Goal: Task Accomplishment & Management: Complete application form

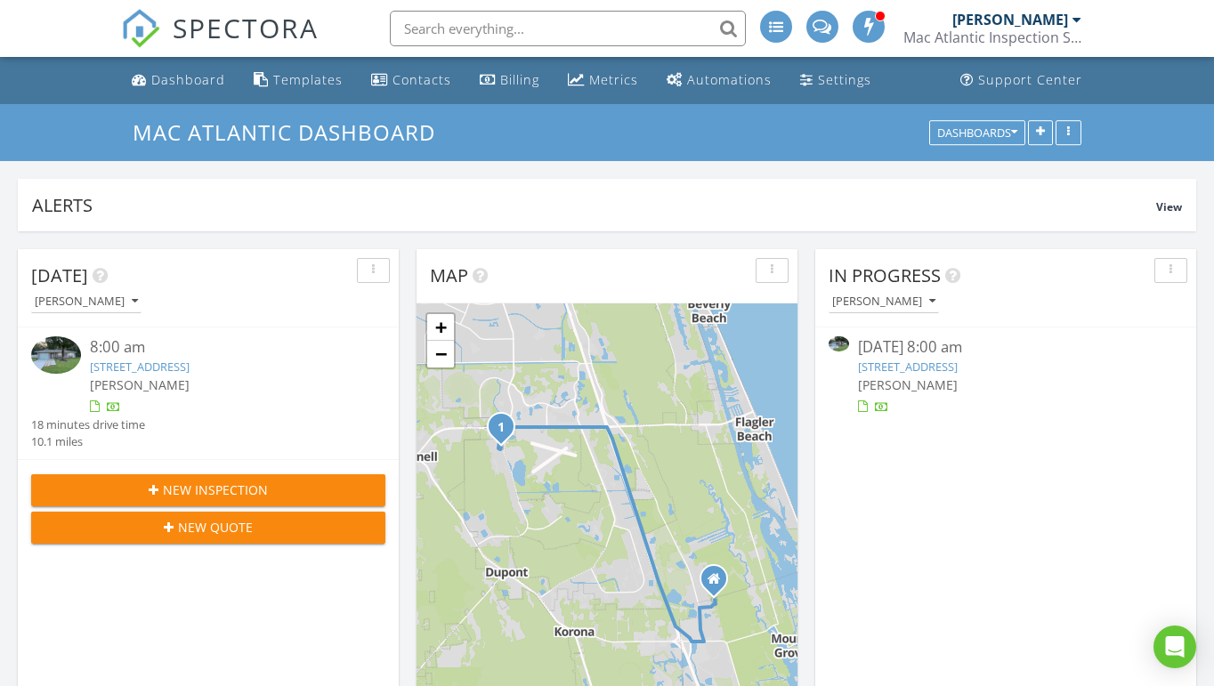
scroll to position [0, 9]
click at [902, 362] on link "4 Zebrawood Ct, Palm Coast, FL 32164" at bounding box center [908, 367] width 100 height 16
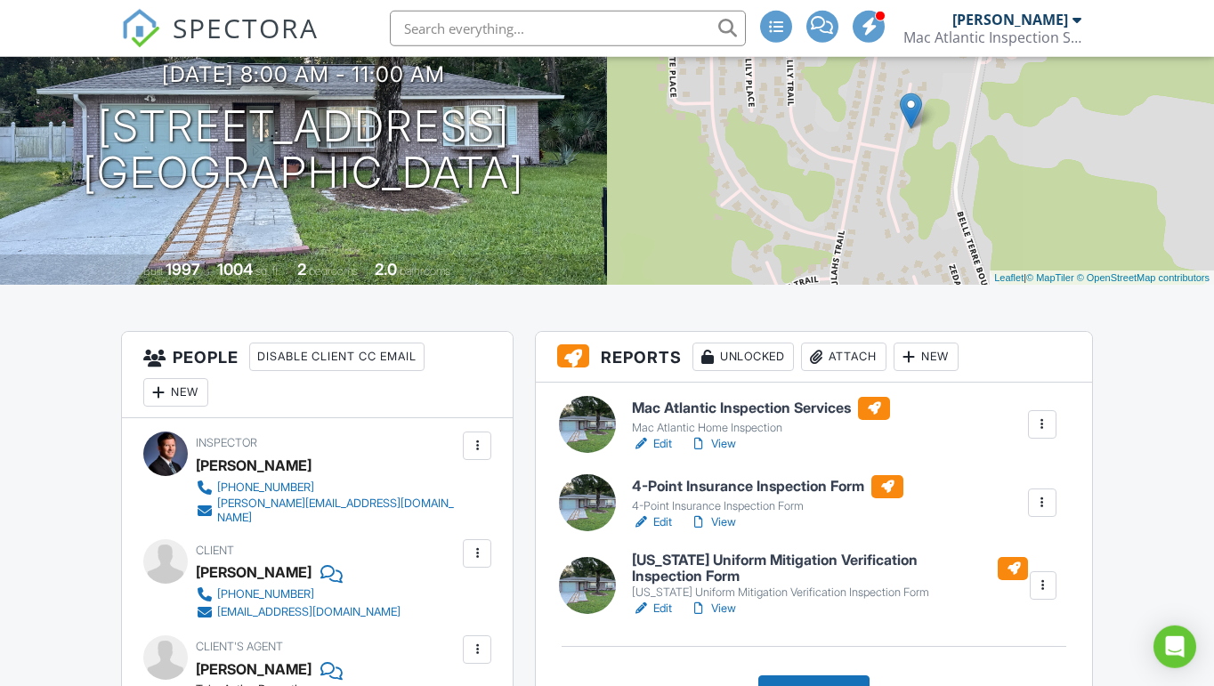
scroll to position [214, 0]
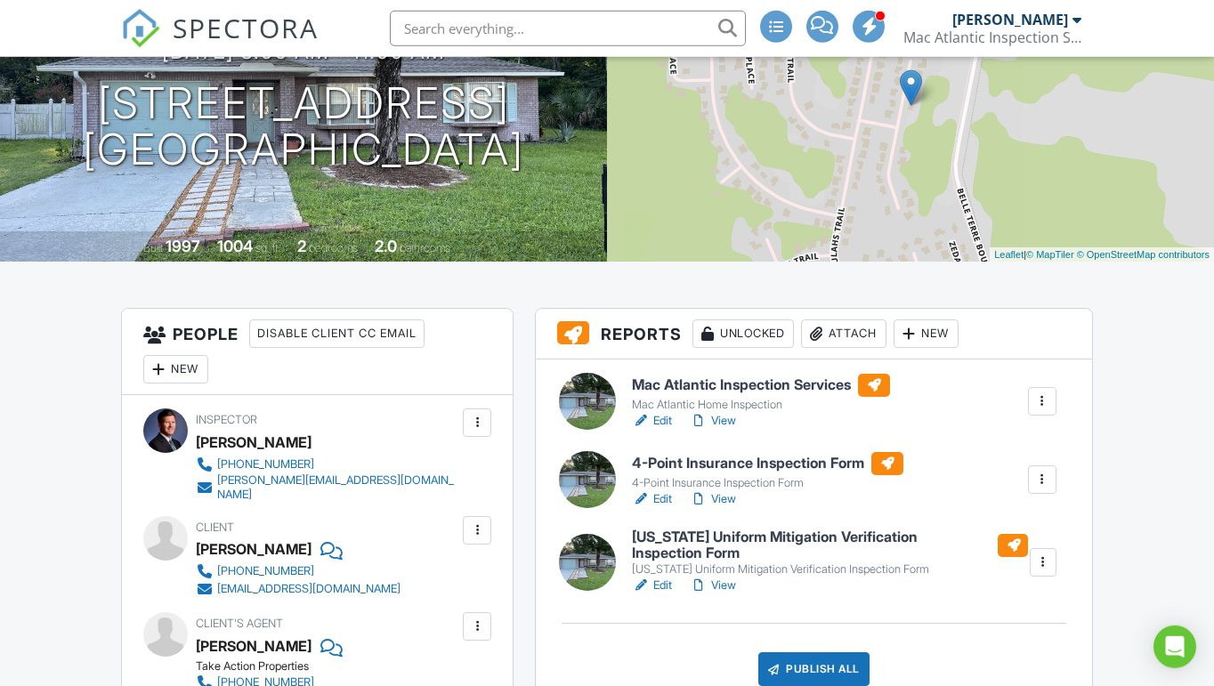
click at [690, 386] on h6 "Mac Atlantic Inspection Services" at bounding box center [761, 385] width 258 height 23
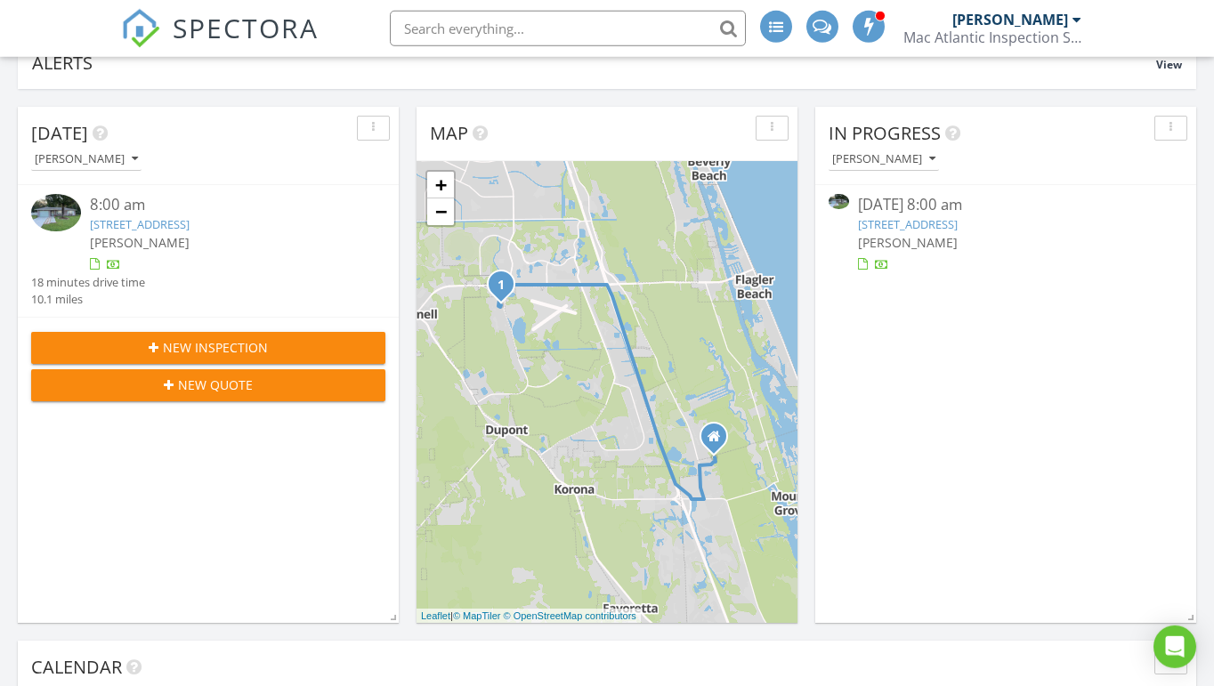
scroll to position [154, 0]
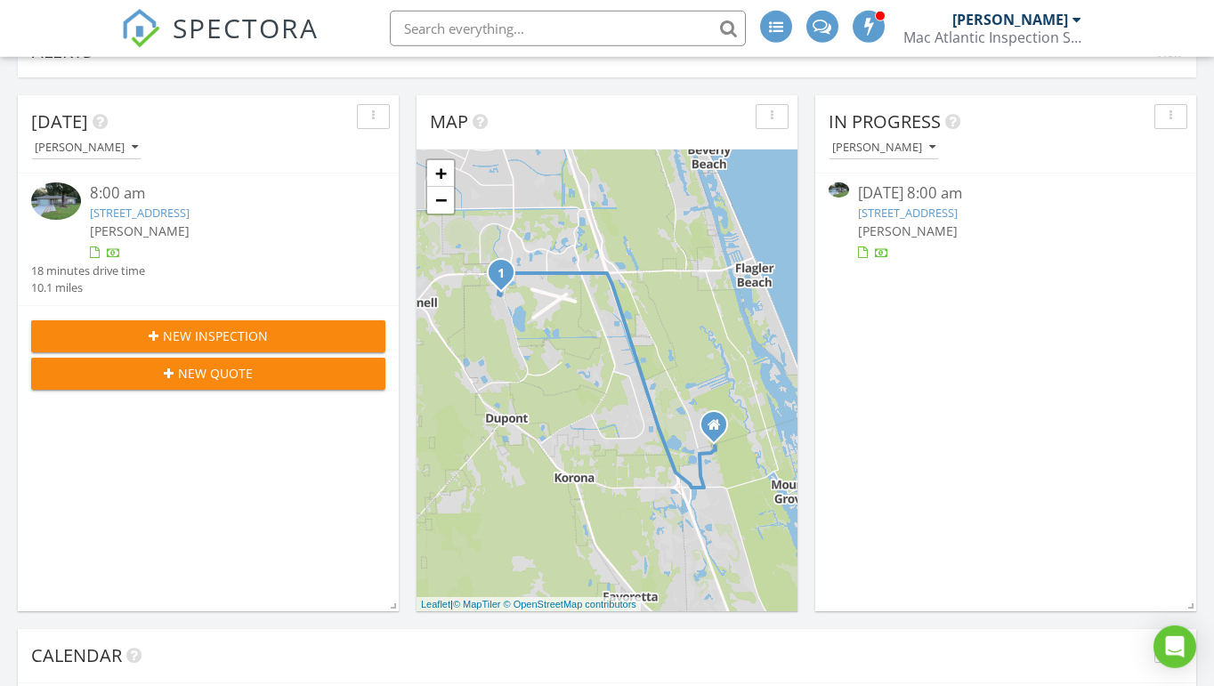
click at [208, 342] on span "New Inspection" at bounding box center [215, 336] width 105 height 19
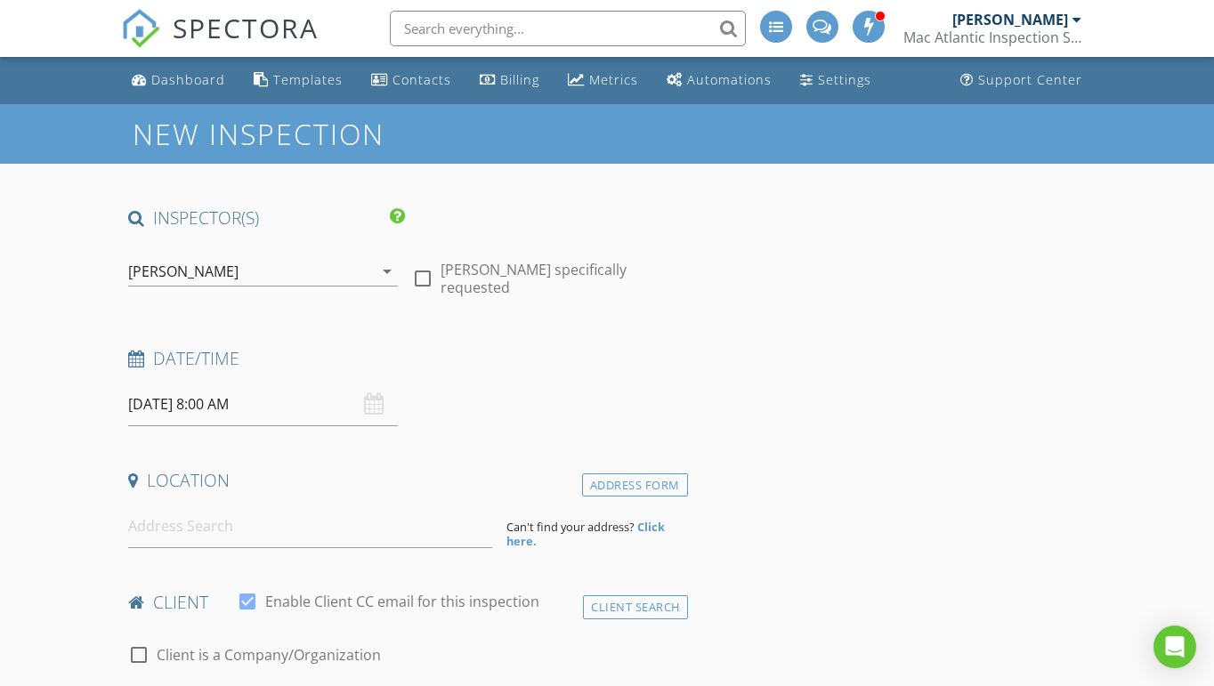
scroll to position [44, 0]
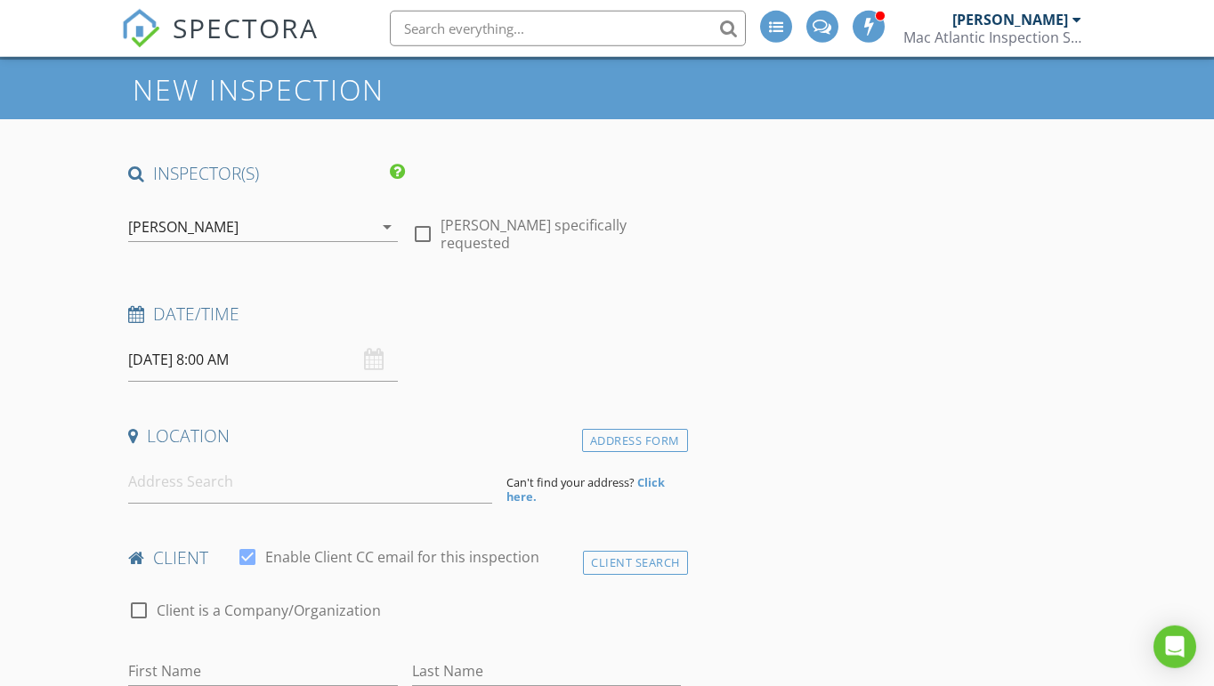
click at [160, 349] on input "08/28/2025 8:00 AM" at bounding box center [262, 360] width 269 height 44
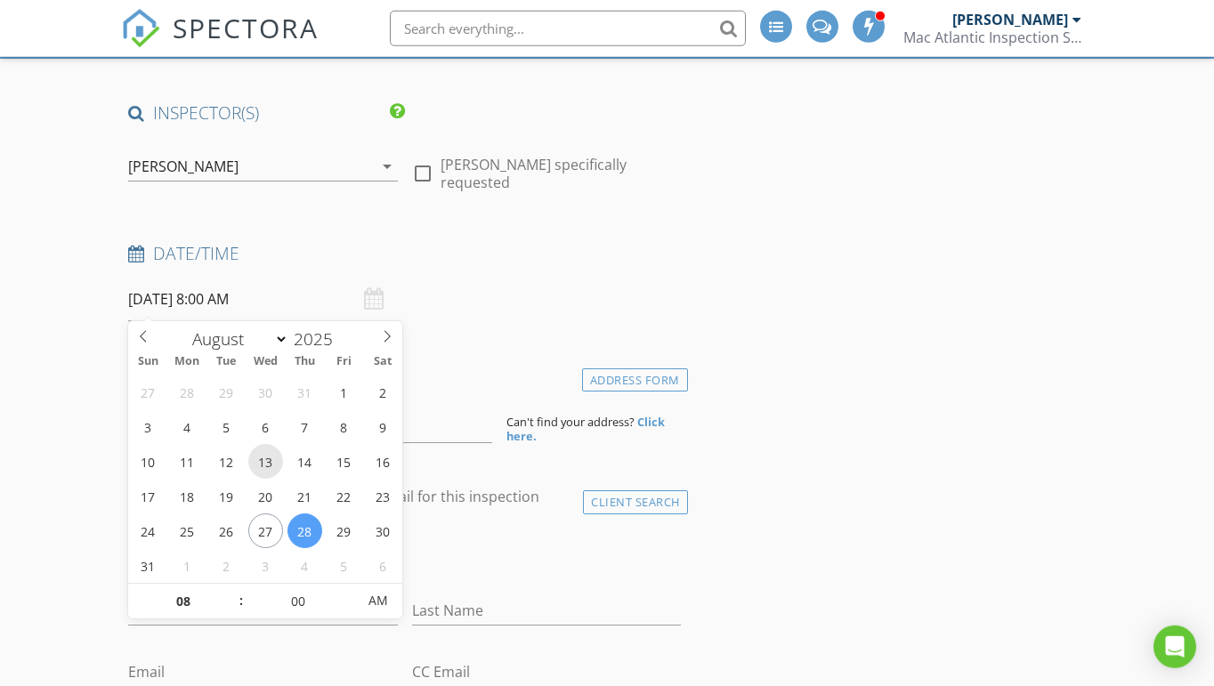
scroll to position [114, 0]
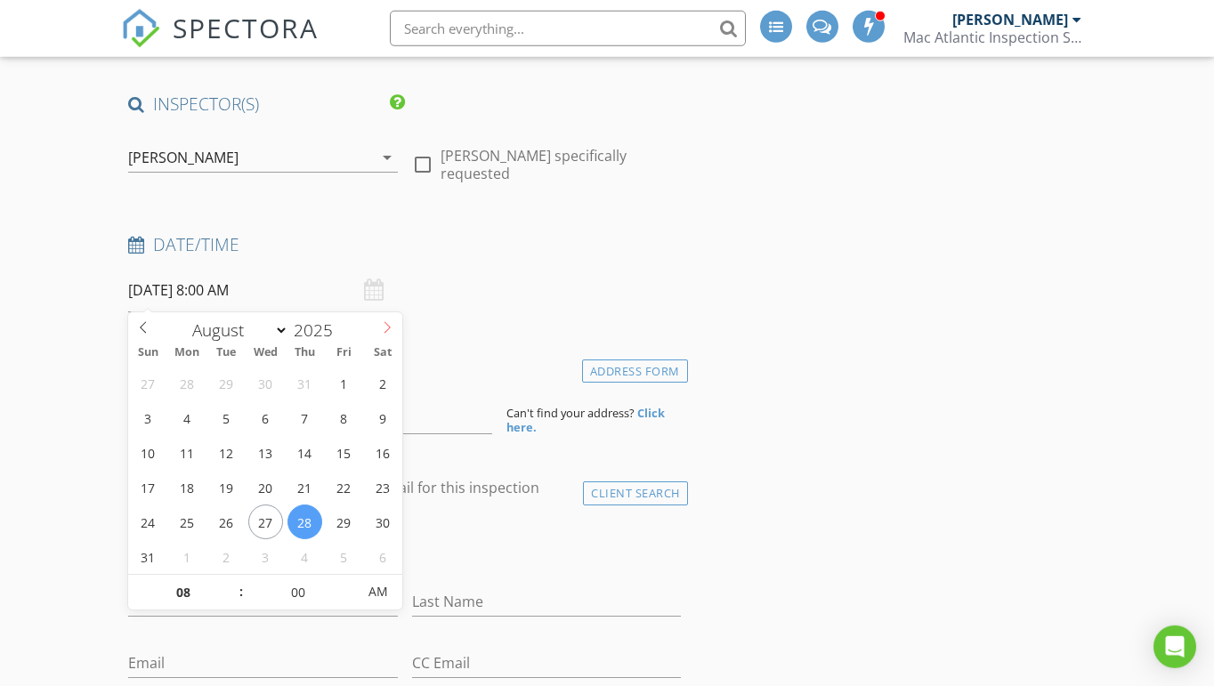
select select "8"
click at [382, 331] on icon at bounding box center [387, 327] width 12 height 12
type input "09/10/2025 8:00 AM"
click at [295, 596] on input "00" at bounding box center [298, 594] width 109 height 36
type input "30"
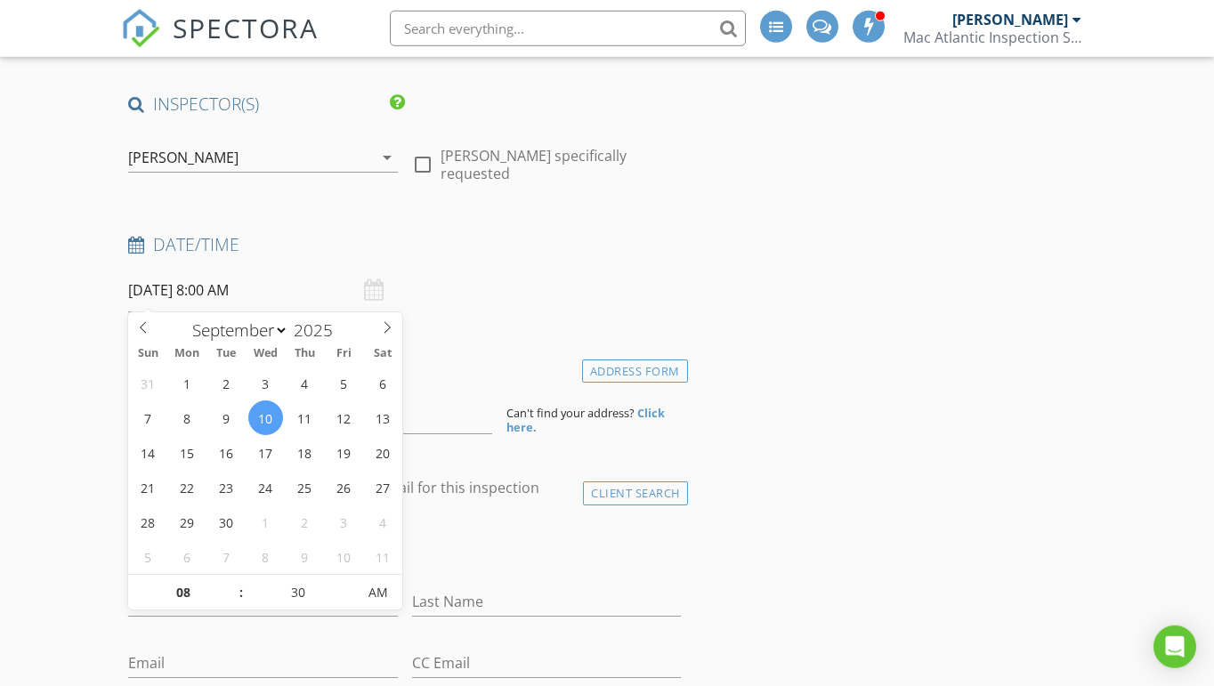
type input "09/10/2025 8:30 AM"
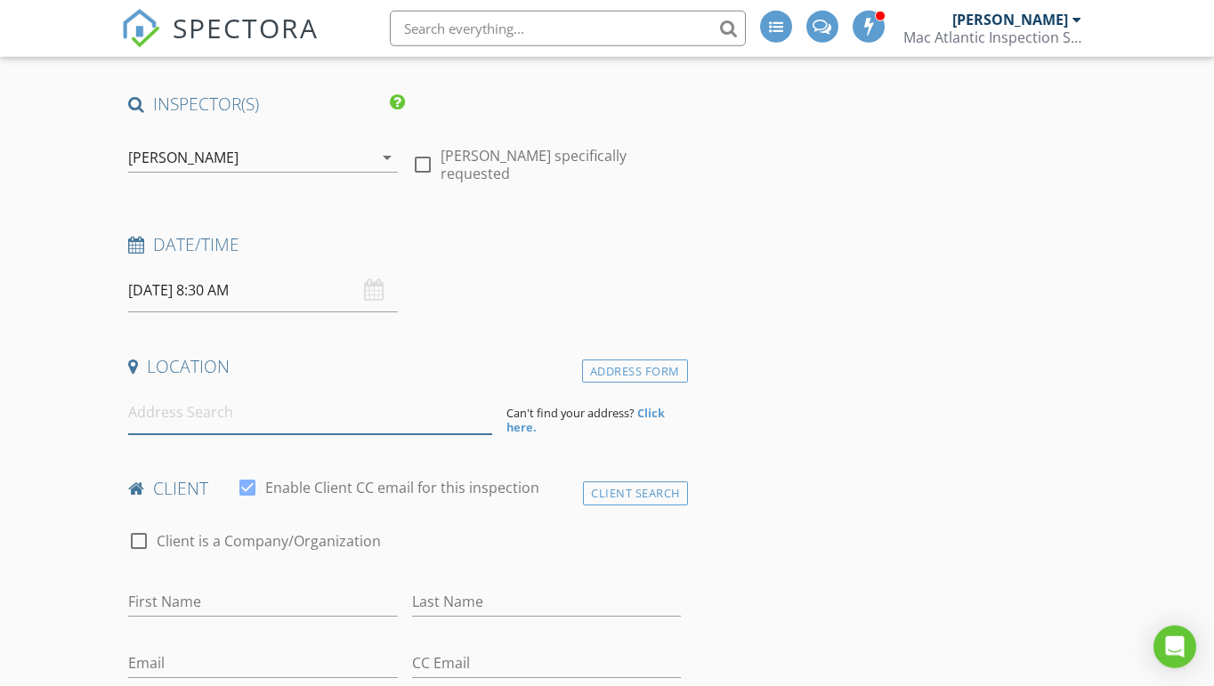
click at [177, 414] on input at bounding box center [309, 413] width 363 height 44
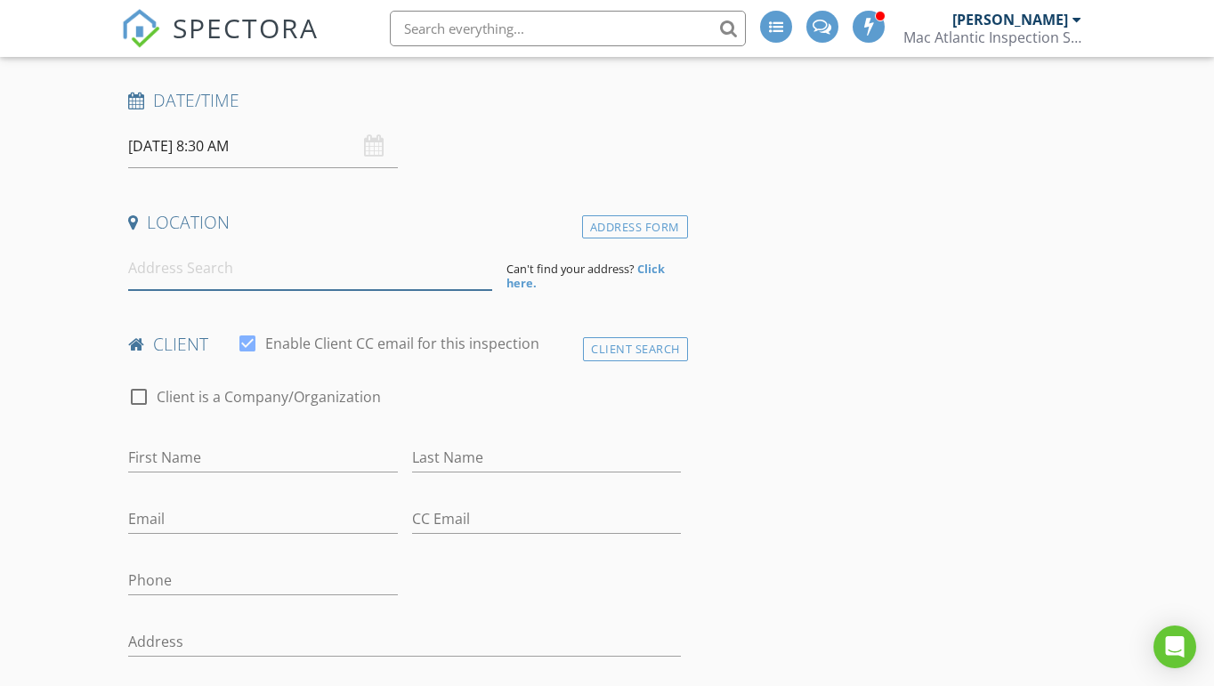
scroll to position [232, 0]
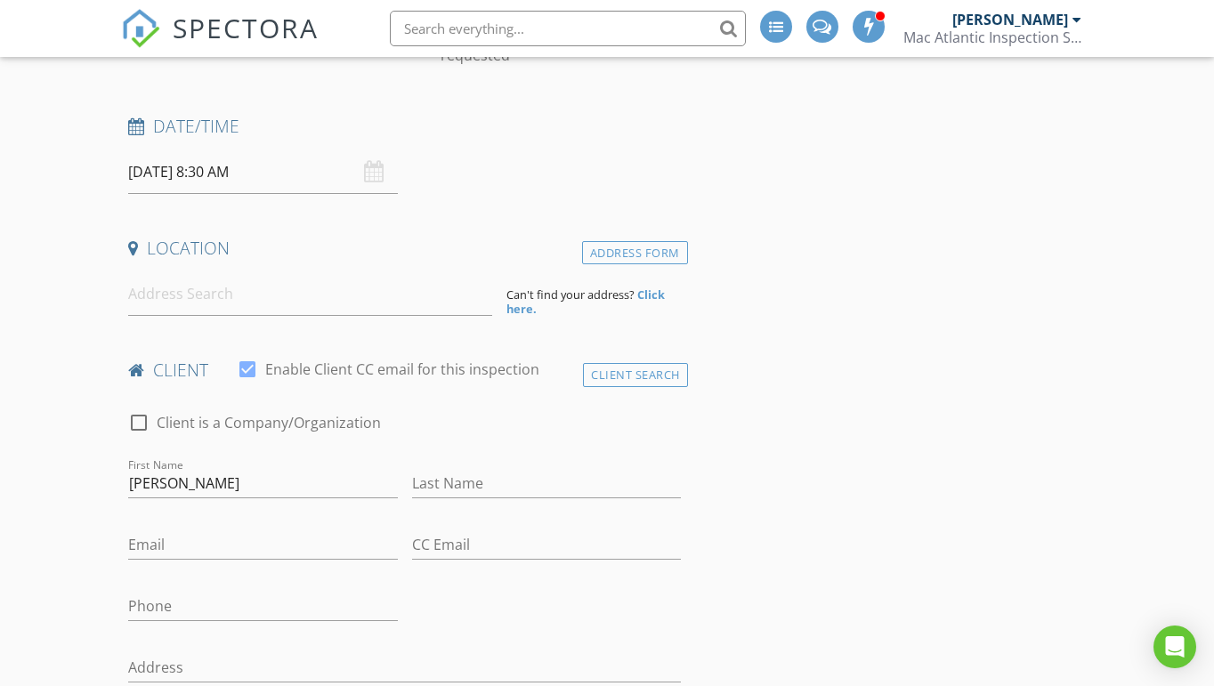
click at [267, 473] on input "Annabelle" at bounding box center [262, 483] width 269 height 29
type input "A"
click at [250, 298] on input at bounding box center [309, 294] width 363 height 44
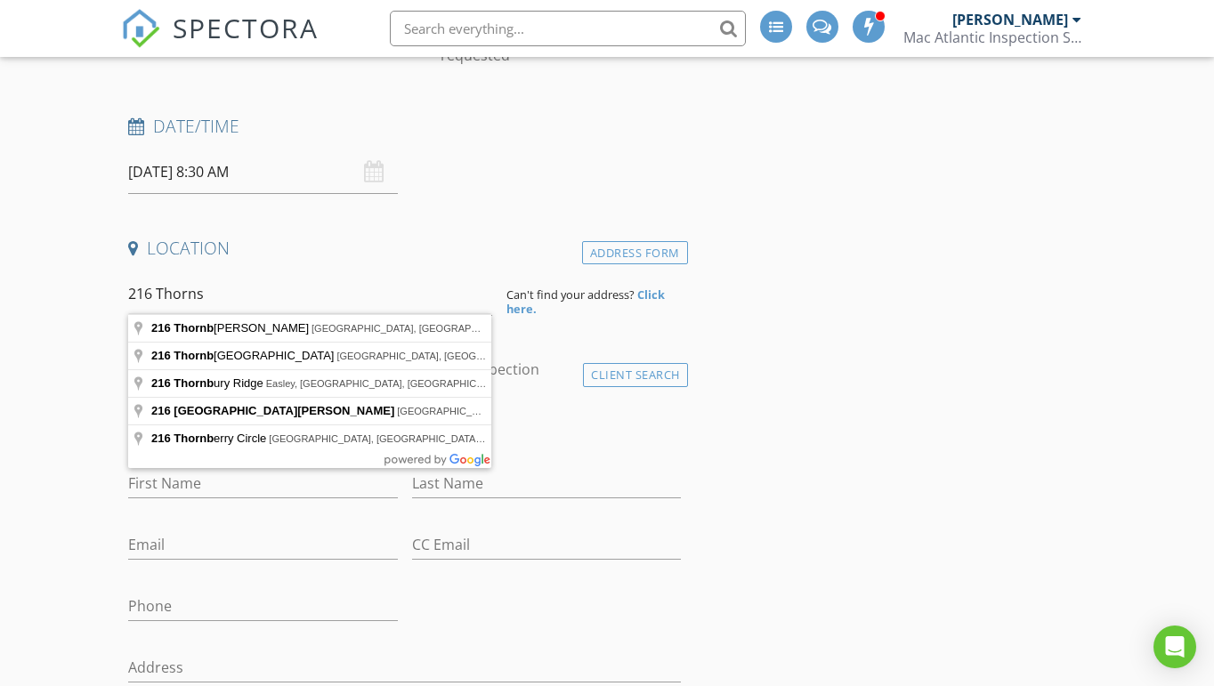
type input "216 Thornberry Wy, Palm Coast, FL, USA"
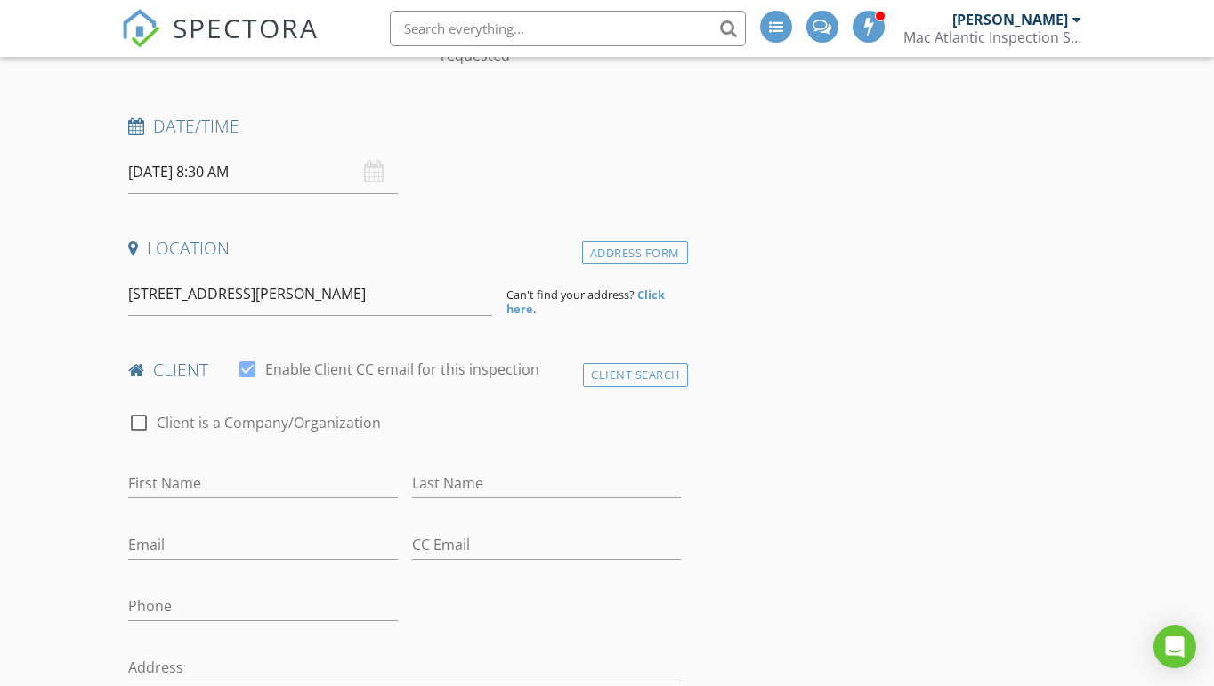
drag, startPoint x: 214, startPoint y: 300, endPoint x: 266, endPoint y: 325, distance: 58.1
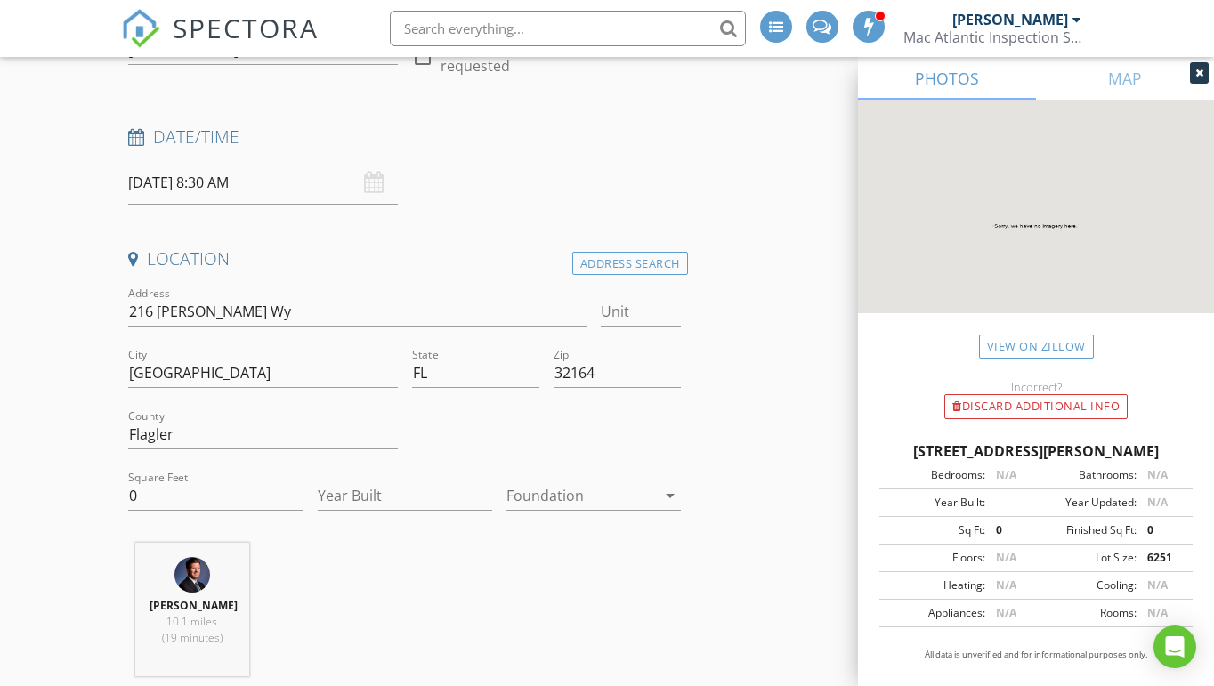
scroll to position [214, 0]
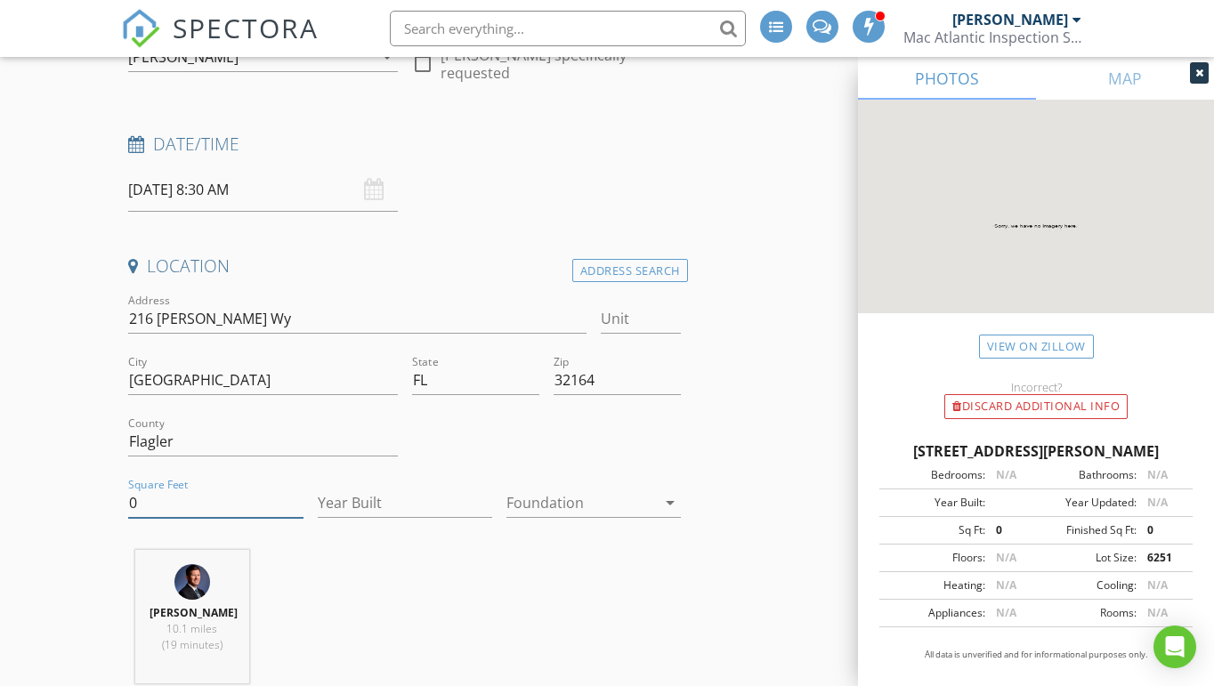
click at [220, 500] on input "0" at bounding box center [215, 502] width 174 height 29
type input "1967"
click at [456, 501] on input "Year Built" at bounding box center [405, 502] width 174 height 29
type input "2025"
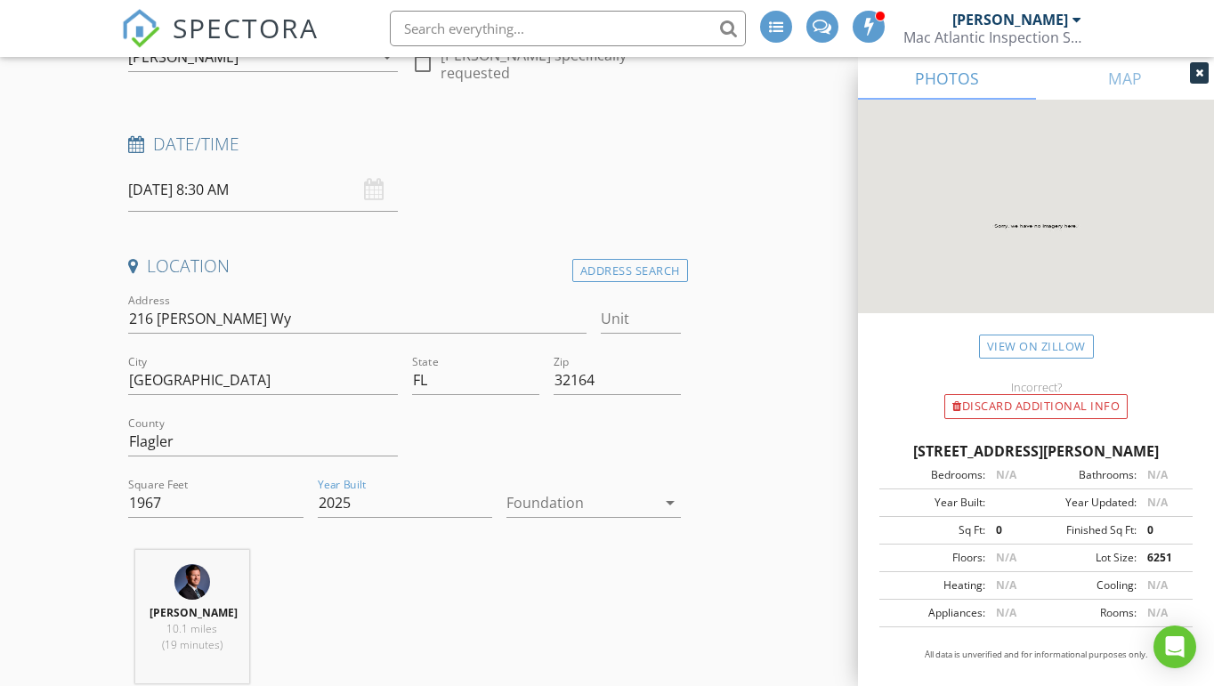
click at [667, 501] on icon "arrow_drop_down" at bounding box center [669, 502] width 21 height 21
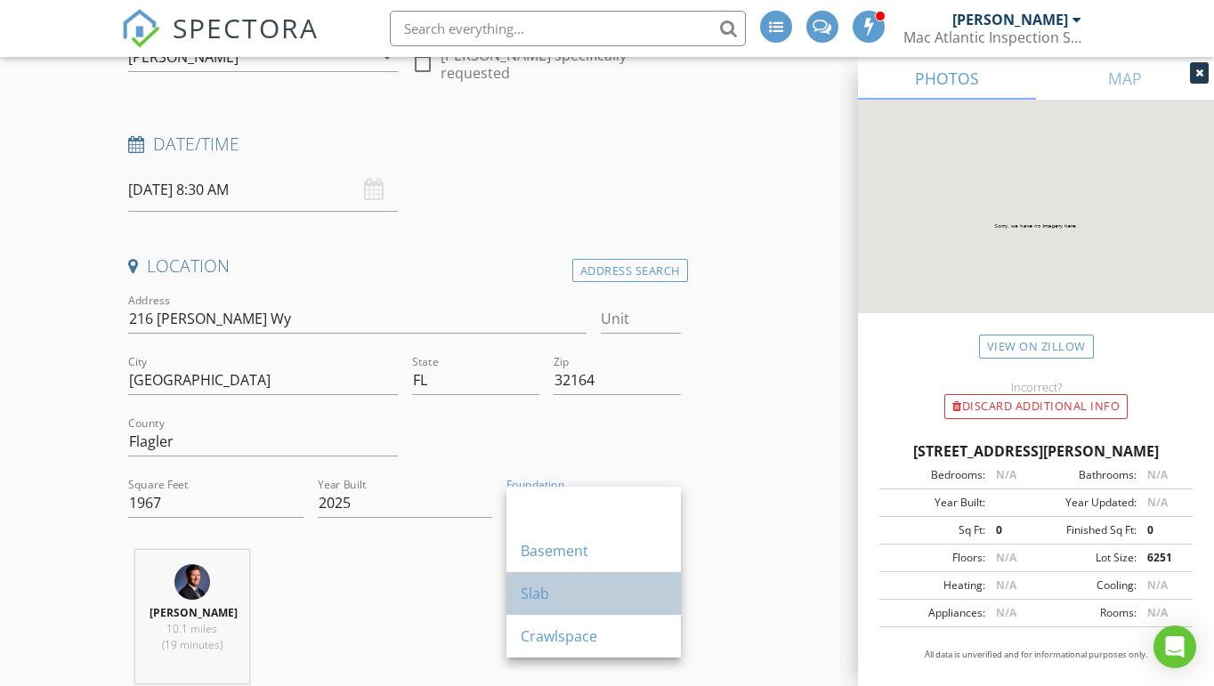
click at [575, 592] on div "Slab" at bounding box center [593, 593] width 146 height 21
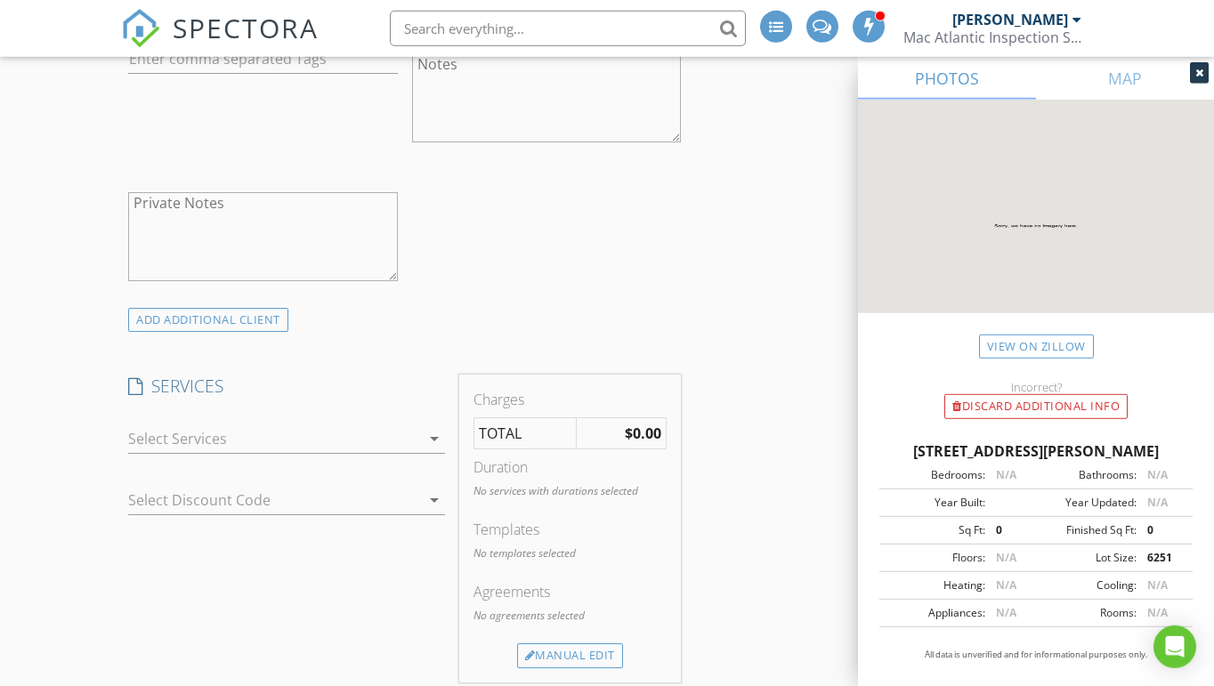
scroll to position [1335, 0]
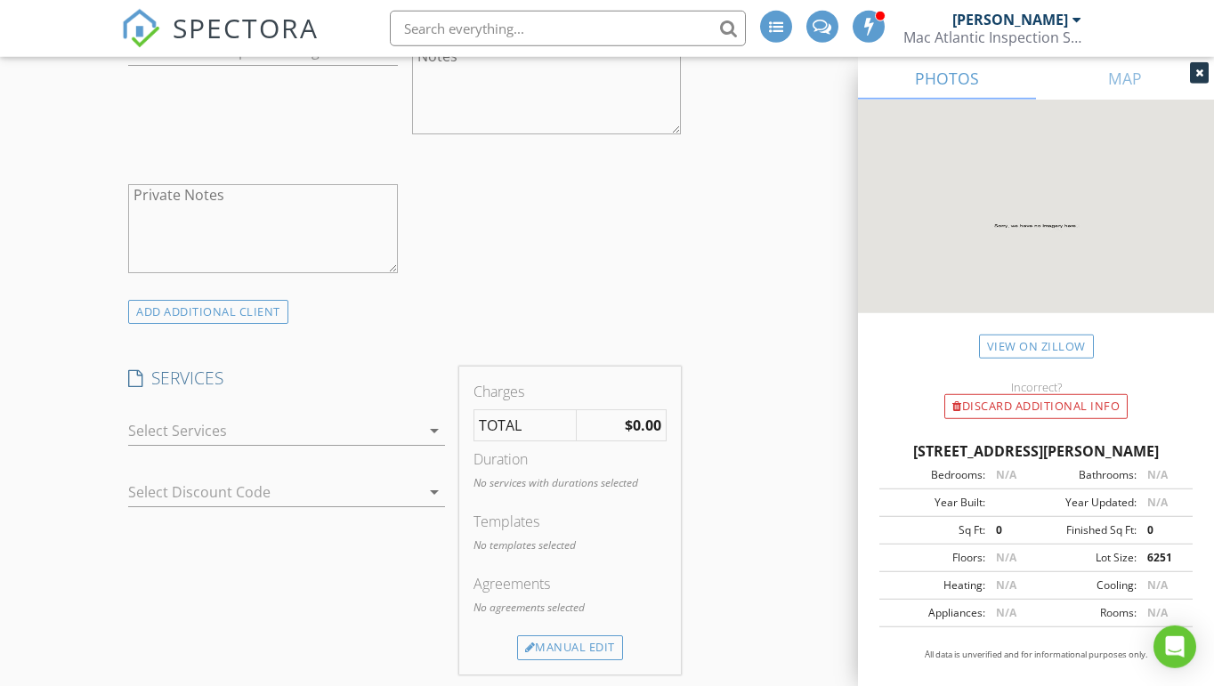
click at [345, 424] on div at bounding box center [273, 430] width 291 height 28
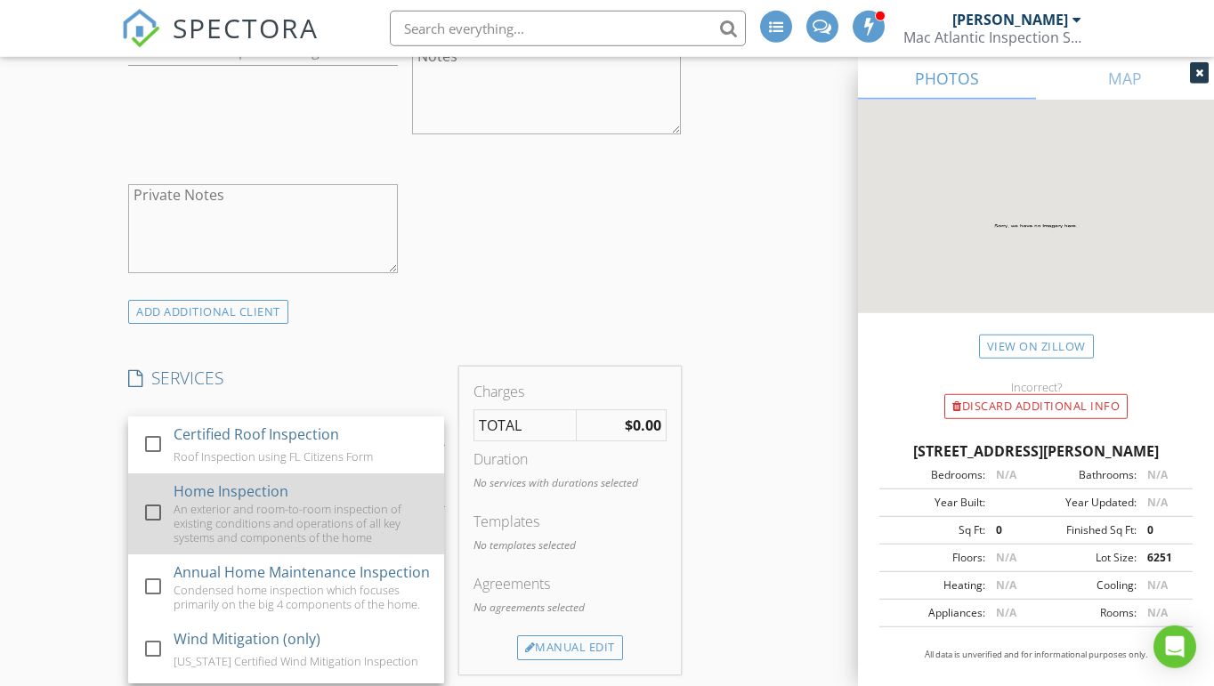
click at [152, 515] on div at bounding box center [153, 512] width 30 height 30
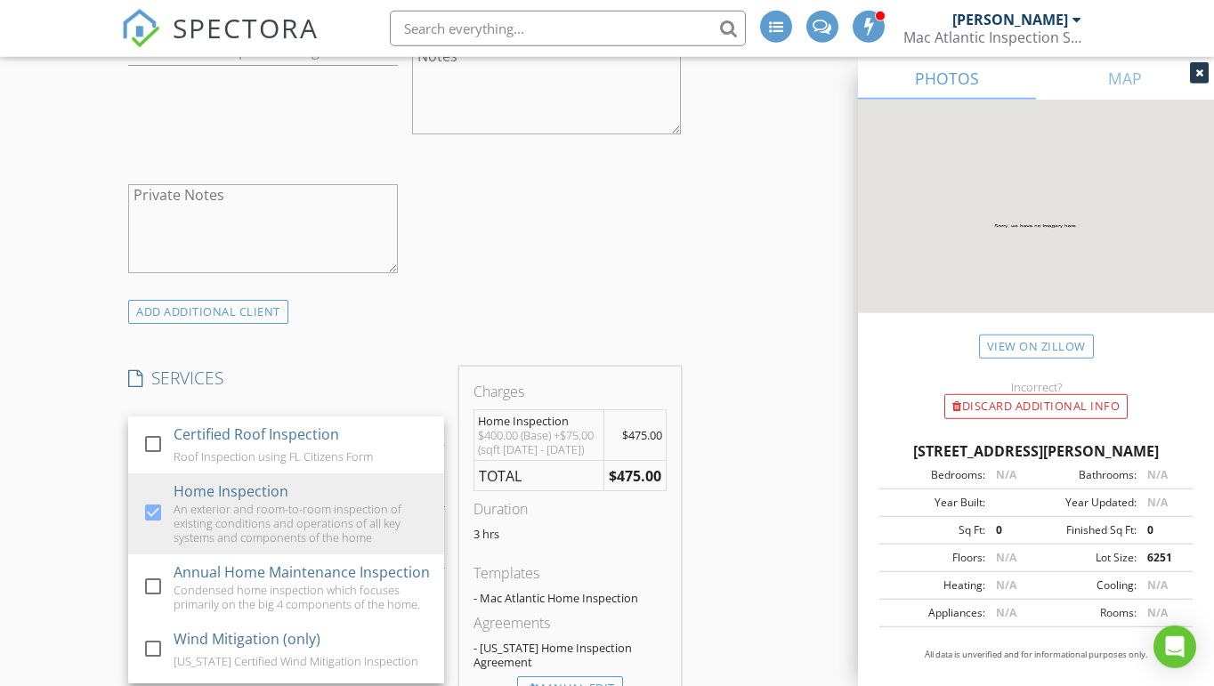
click at [734, 448] on div "INSPECTOR(S) check_box Jeff McFarland PRIMARY Jeff McFarland arrow_drop_down ch…" at bounding box center [606, 572] width 971 height 3403
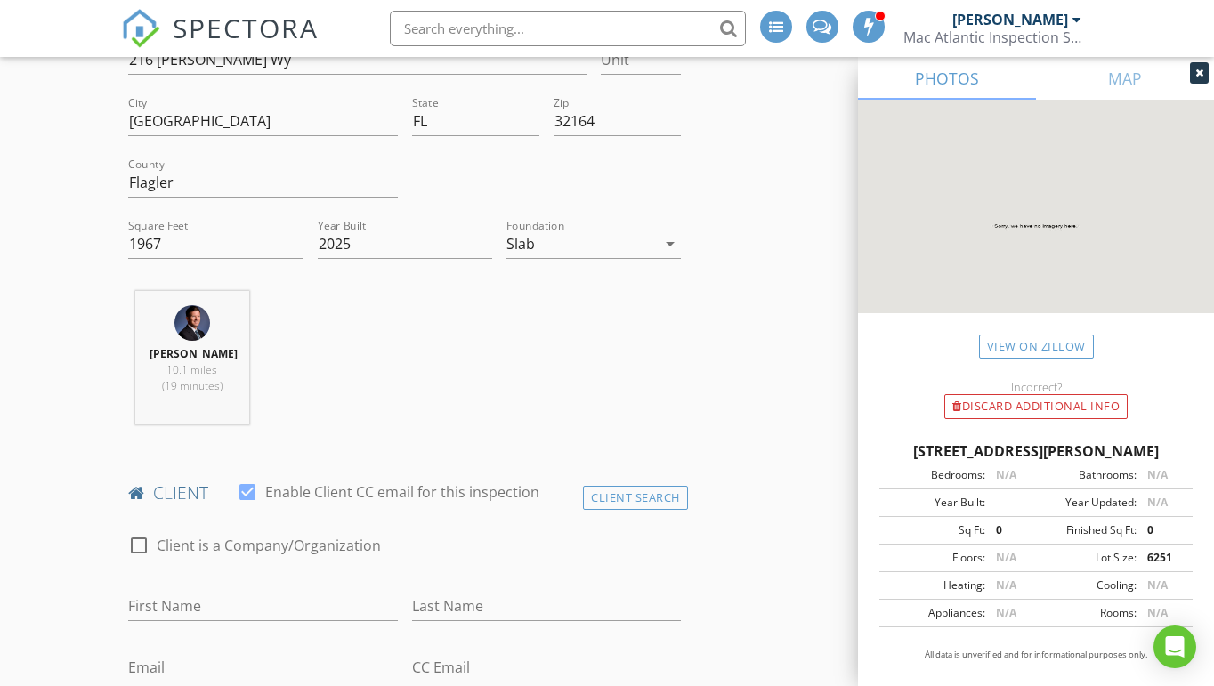
scroll to position [464, 0]
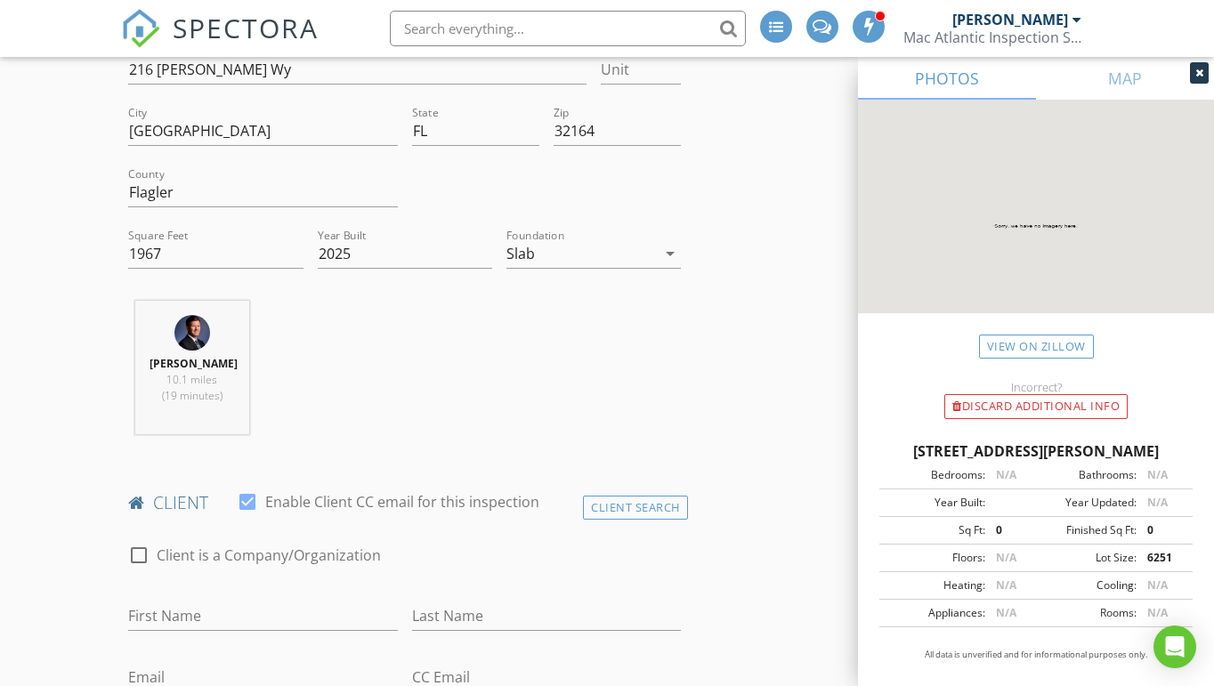
click at [1197, 72] on icon at bounding box center [1199, 73] width 8 height 11
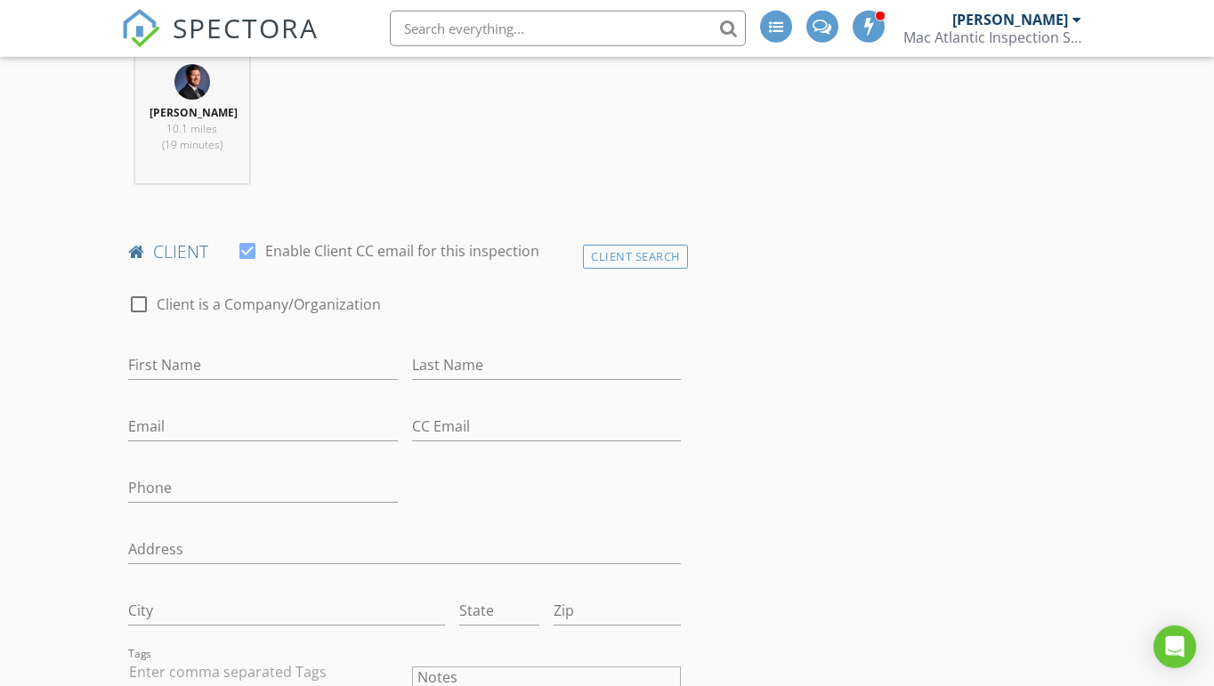
scroll to position [716, 0]
click at [222, 363] on input "First Name" at bounding box center [262, 363] width 269 height 29
type input "Annabelle"
click at [540, 358] on input "Last Name" at bounding box center [546, 363] width 269 height 29
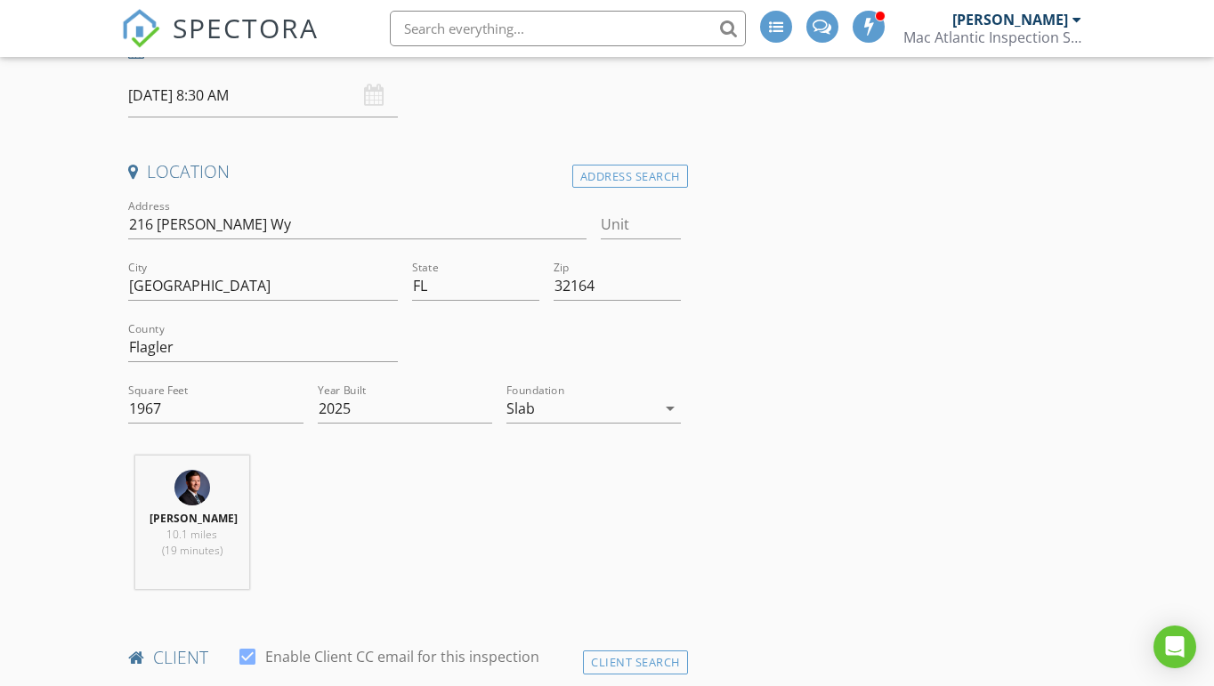
scroll to position [734, 0]
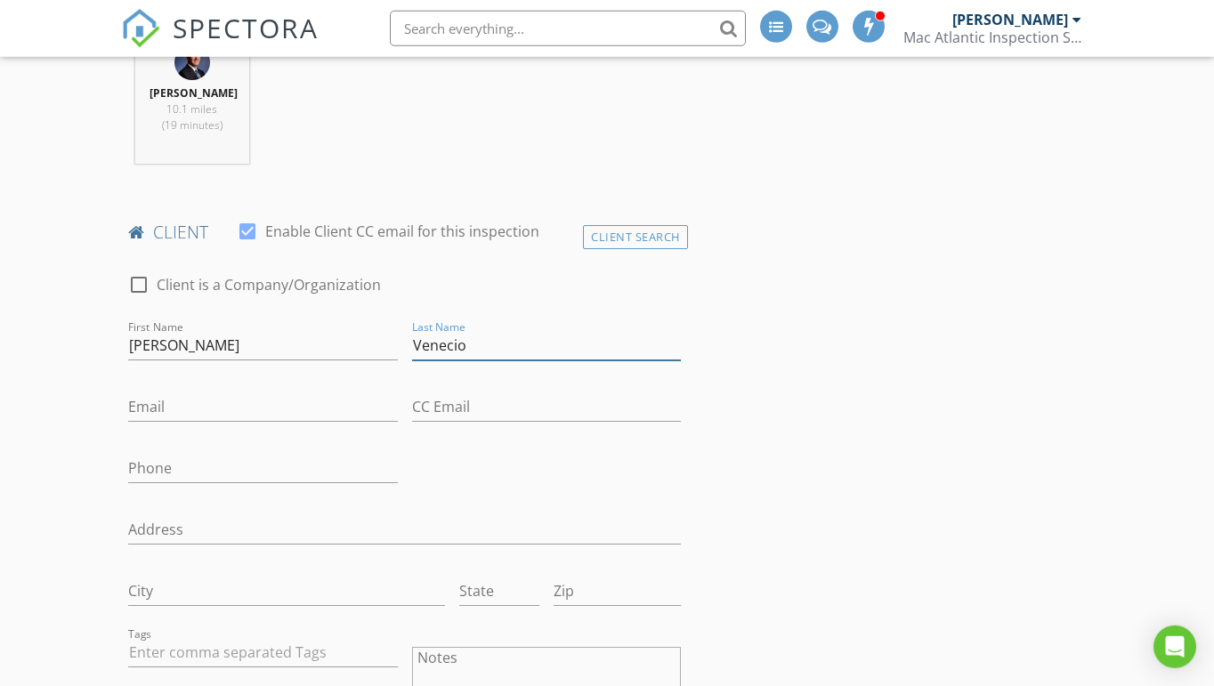
type input "Venecio"
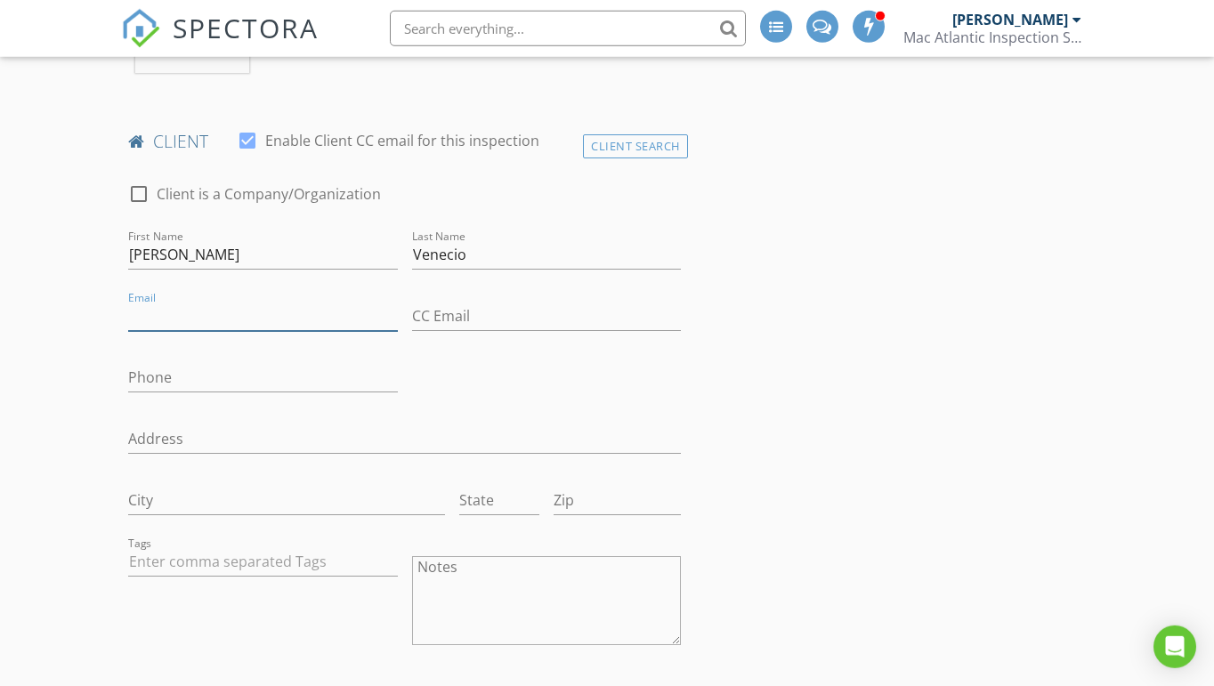
scroll to position [834, 0]
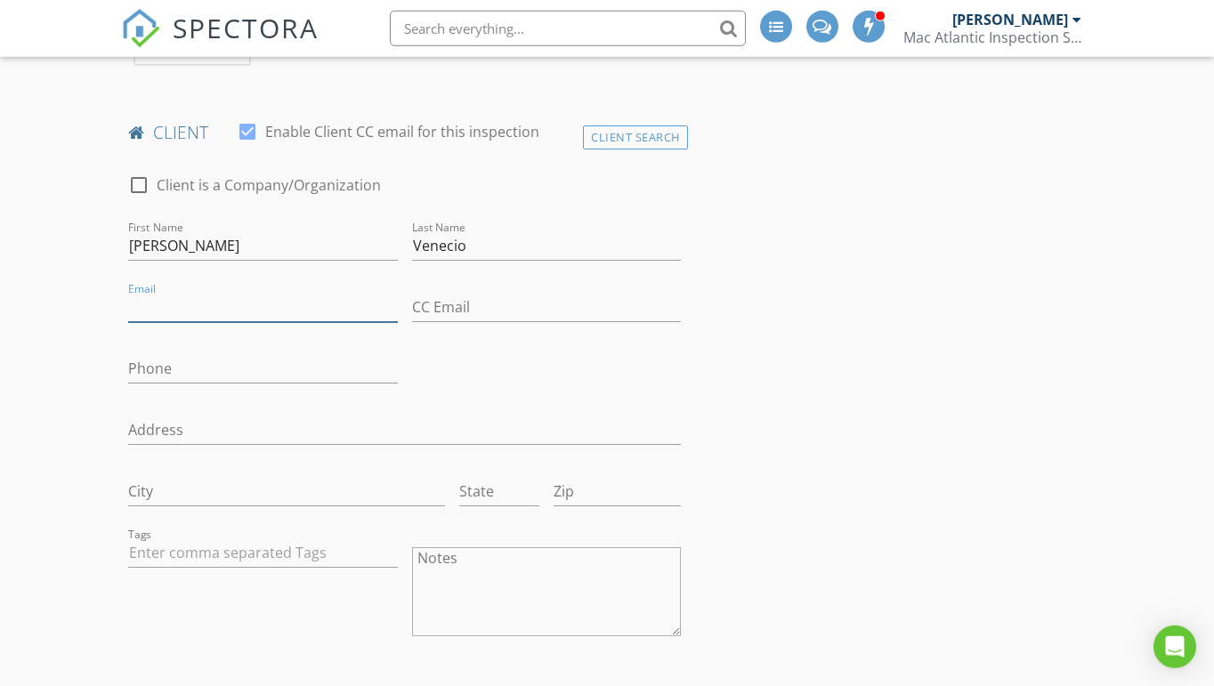
click at [210, 309] on input "Email" at bounding box center [262, 307] width 269 height 29
click at [185, 311] on input "Email" at bounding box center [262, 307] width 269 height 29
paste input "belleleonardovenecio91@gmail.com"
type input "belleleonardovenecio91@gmail.com"
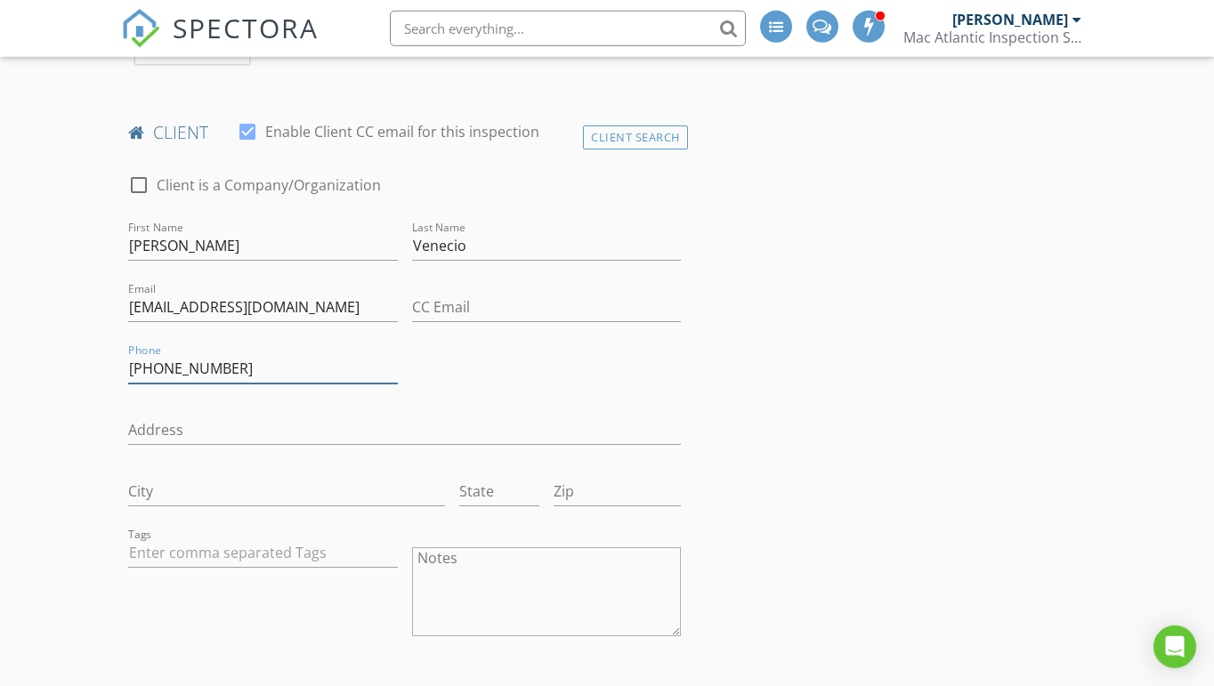
type input "407-622-9910"
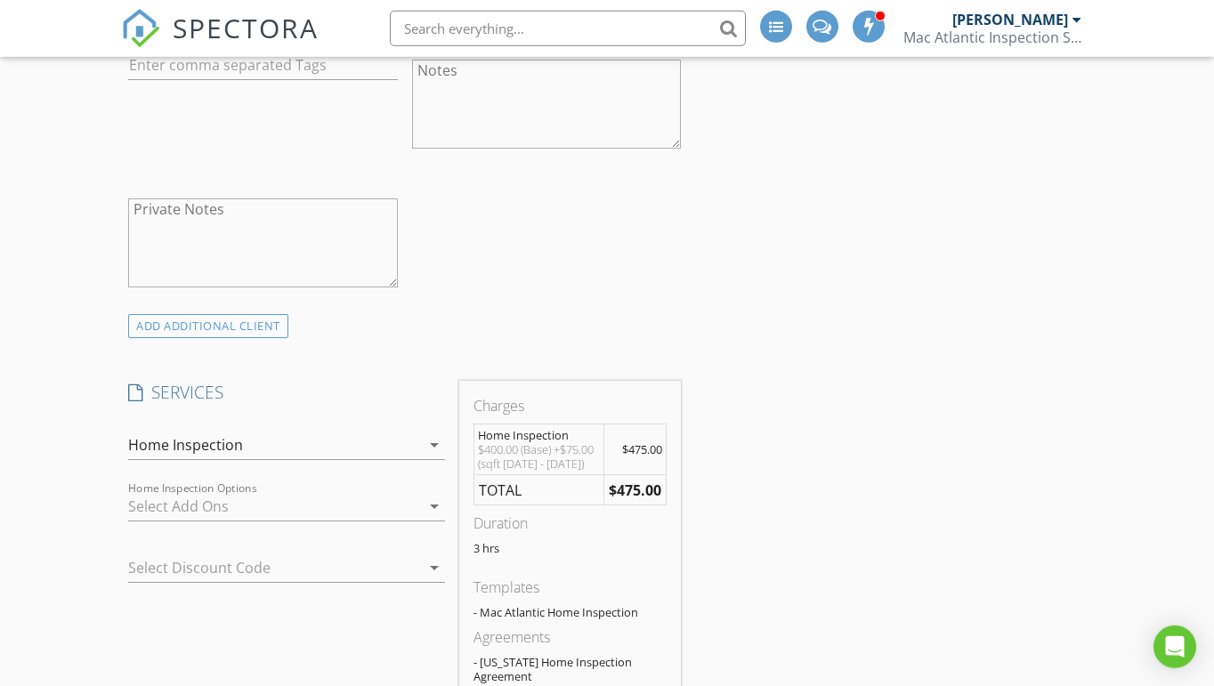
scroll to position [1334, 0]
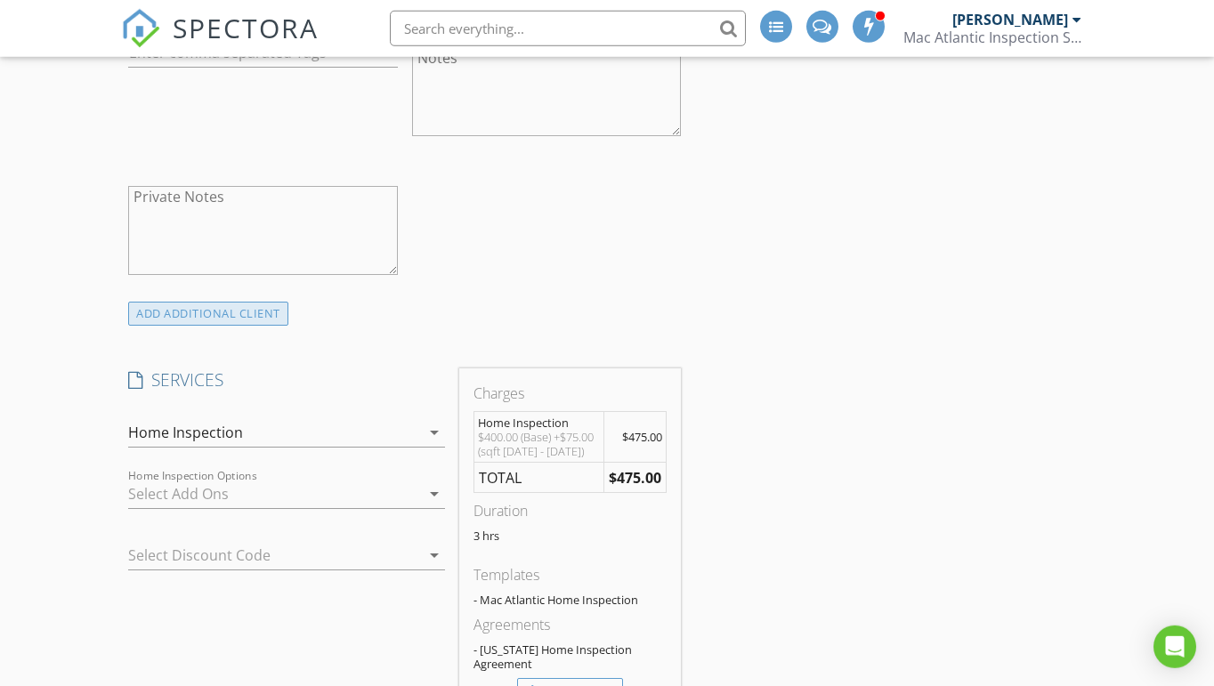
click at [157, 310] on div "ADD ADDITIONAL client" at bounding box center [208, 314] width 160 height 24
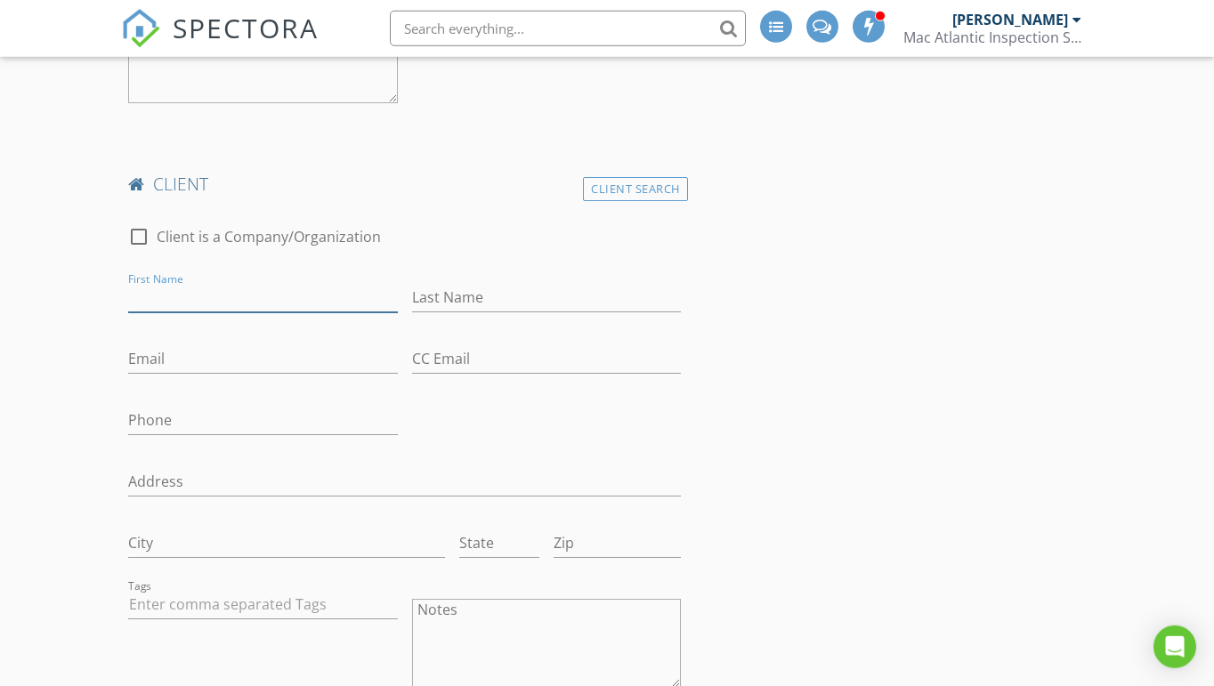
scroll to position [1615, 0]
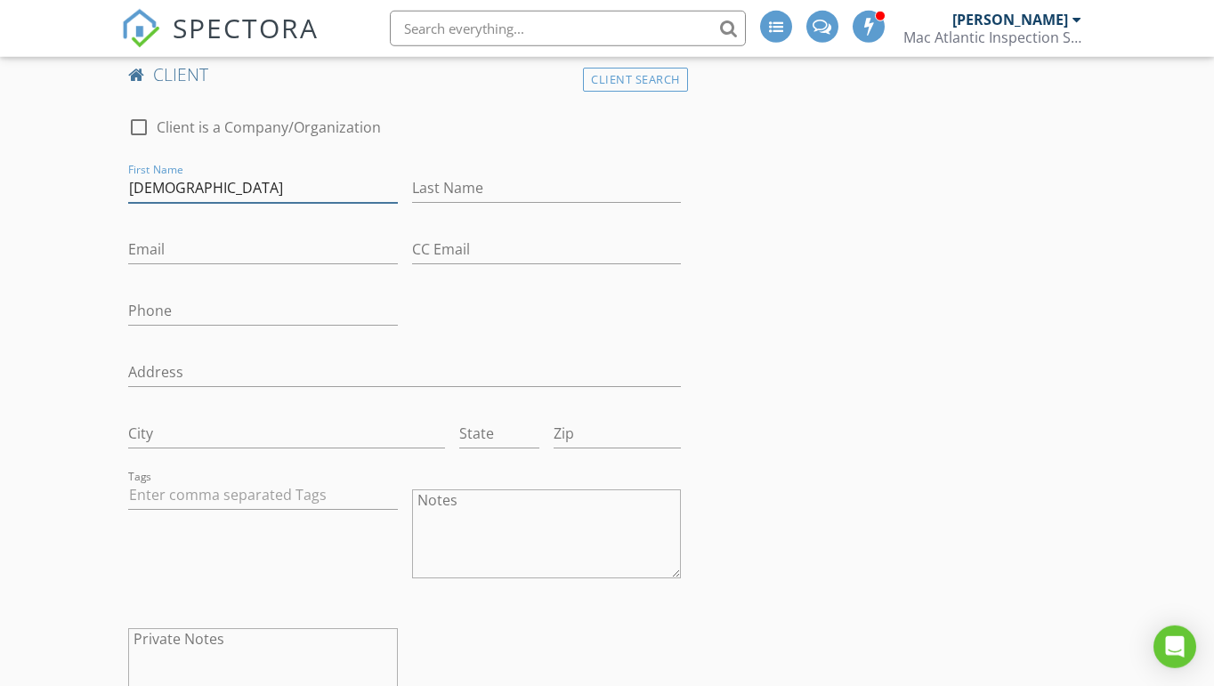
type input "Jimuel"
type input "Bedrijo"
click at [1143, 265] on div "New Inspection INSPECTOR(S) check_box Jeff McFarland PRIMARY Jeff McFarland arr…" at bounding box center [607, 625] width 1214 height 4272
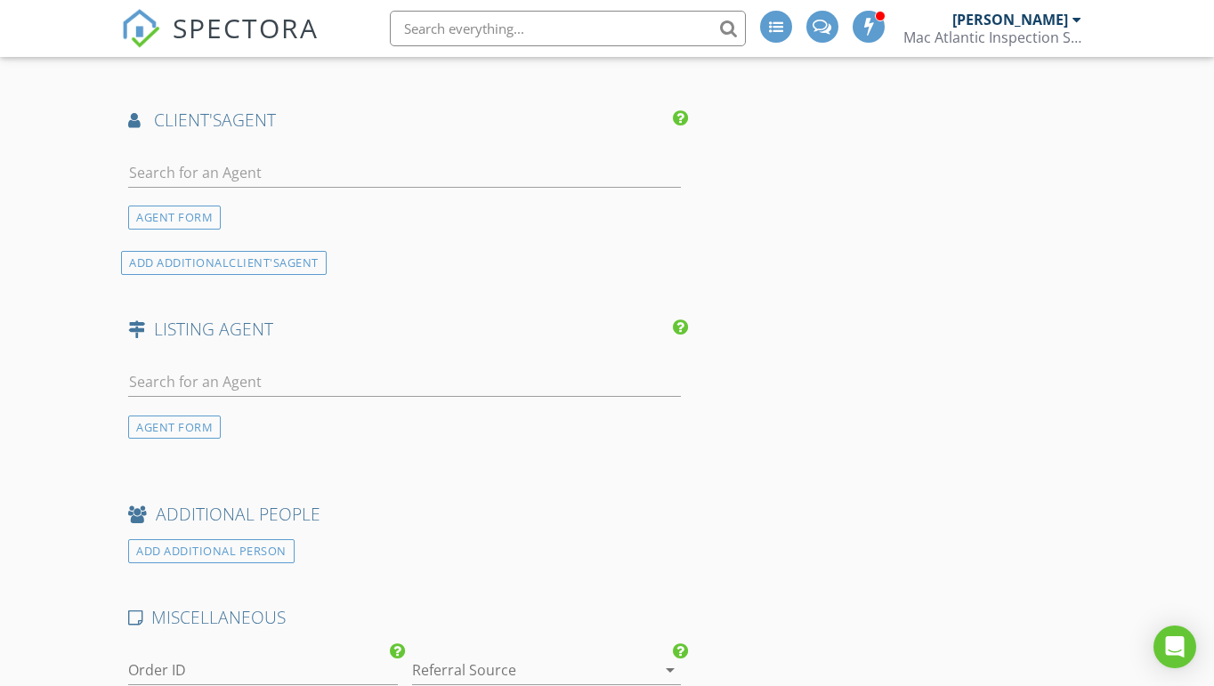
scroll to position [3008, 0]
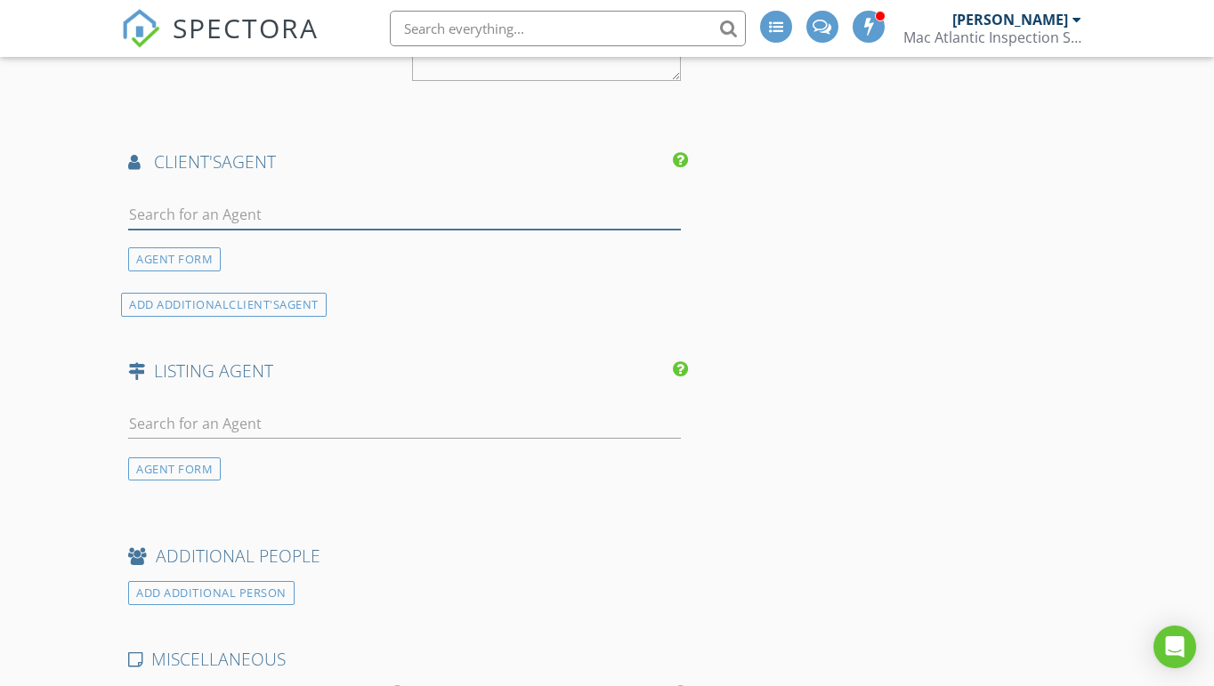
click at [210, 202] on input "text" at bounding box center [404, 214] width 553 height 29
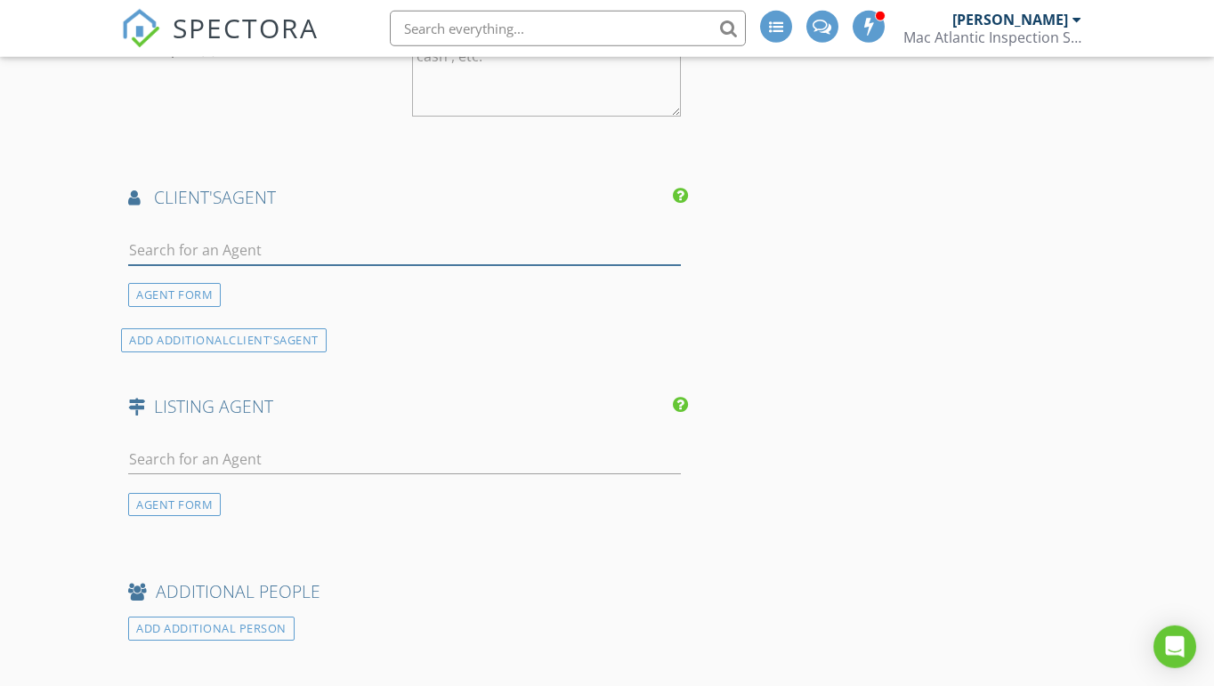
scroll to position [2981, 0]
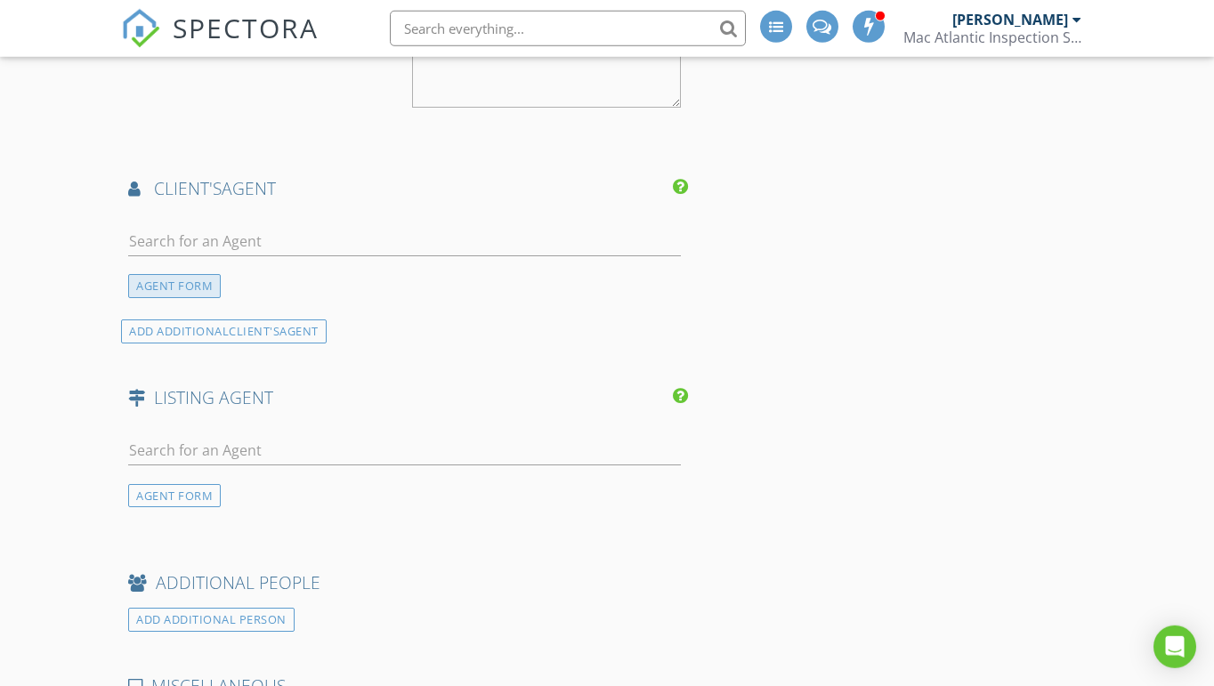
click at [190, 283] on div "AGENT FORM" at bounding box center [174, 286] width 93 height 24
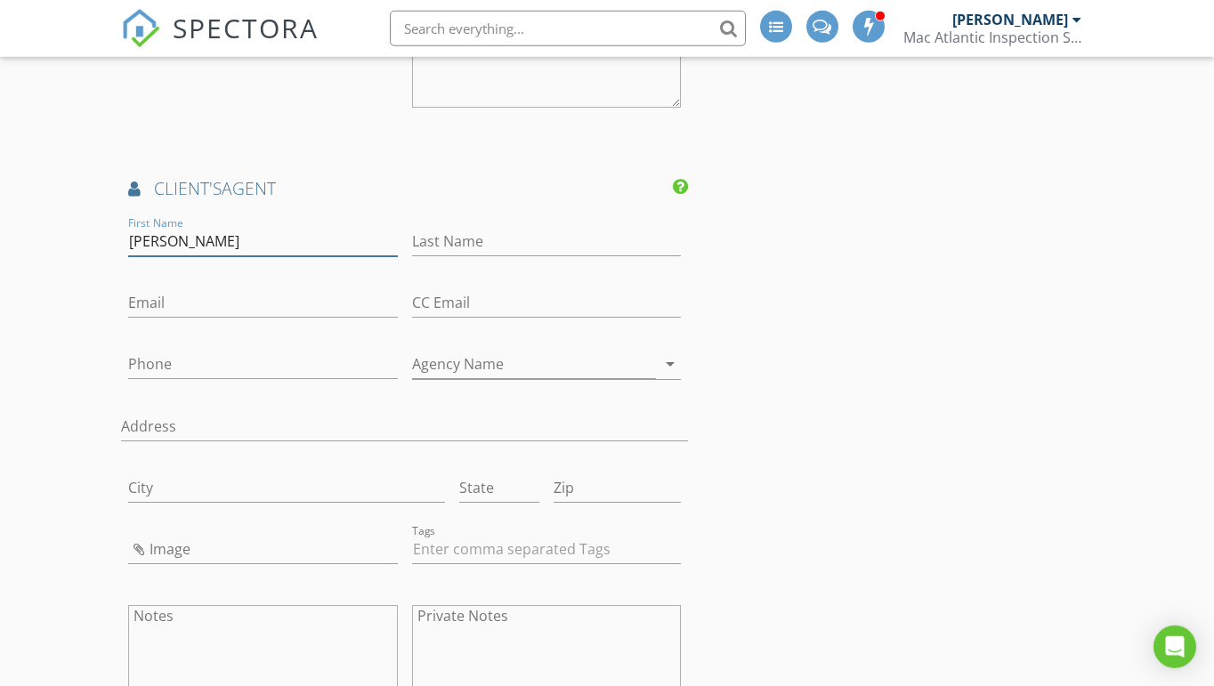
type input "Santiago"
type input "Tarazona"
paste input "904-327-1147"
type input "904-327-1147"
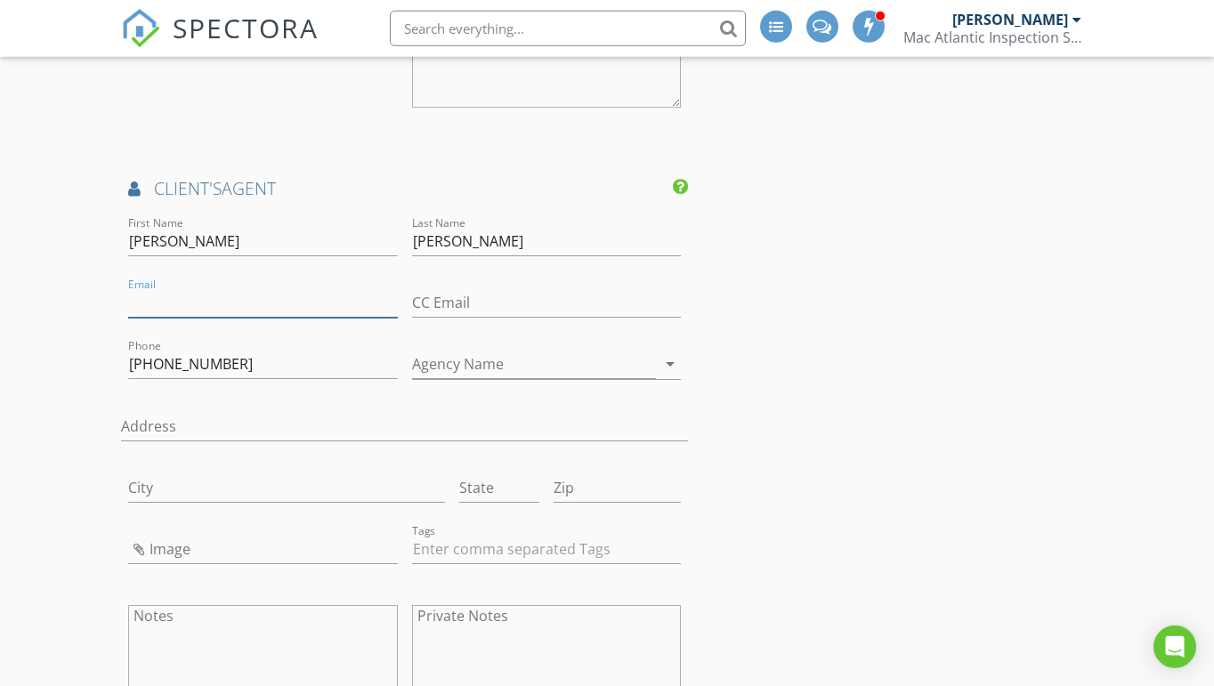
paste input "mailto:Santiago.Tarazona@RichmondAmericanHomes.com"
click at [174, 296] on input "mailto:Santiago.Tarazona@RichmondAmericanHomes.com" at bounding box center [262, 302] width 269 height 29
type input "Santiago.Tarazona@RichmondAmericanHomes.com"
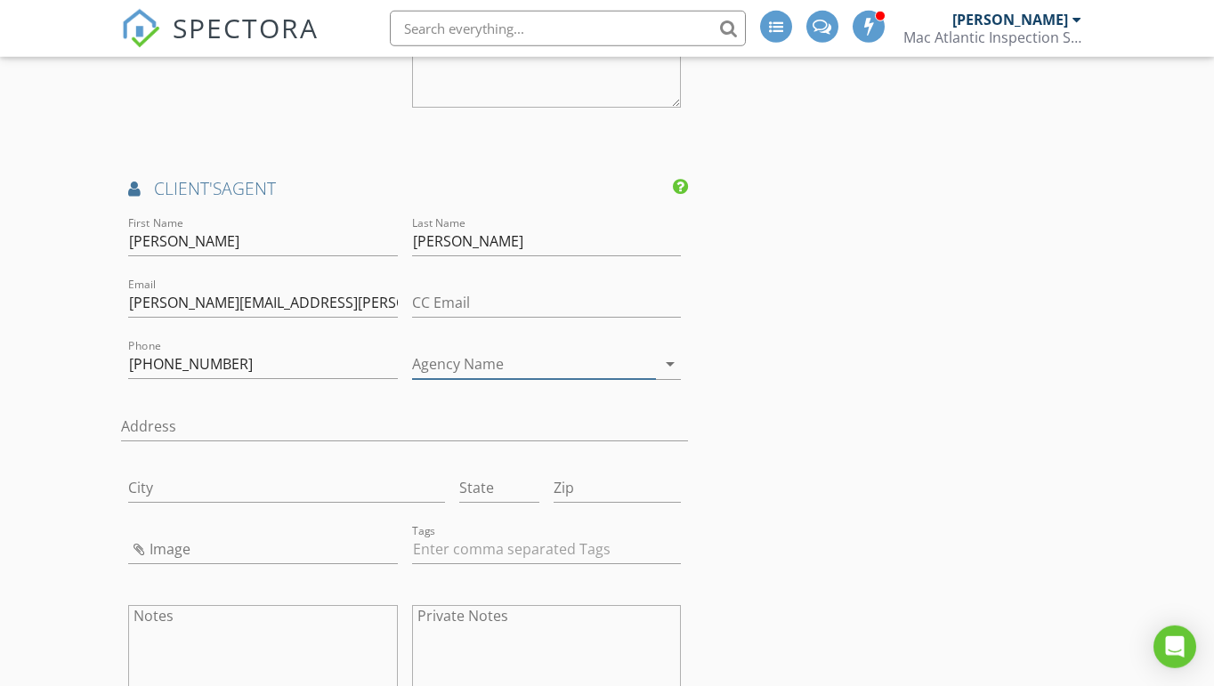
click at [665, 363] on icon "arrow_drop_down" at bounding box center [669, 363] width 21 height 21
type input "Richmond American Homes"
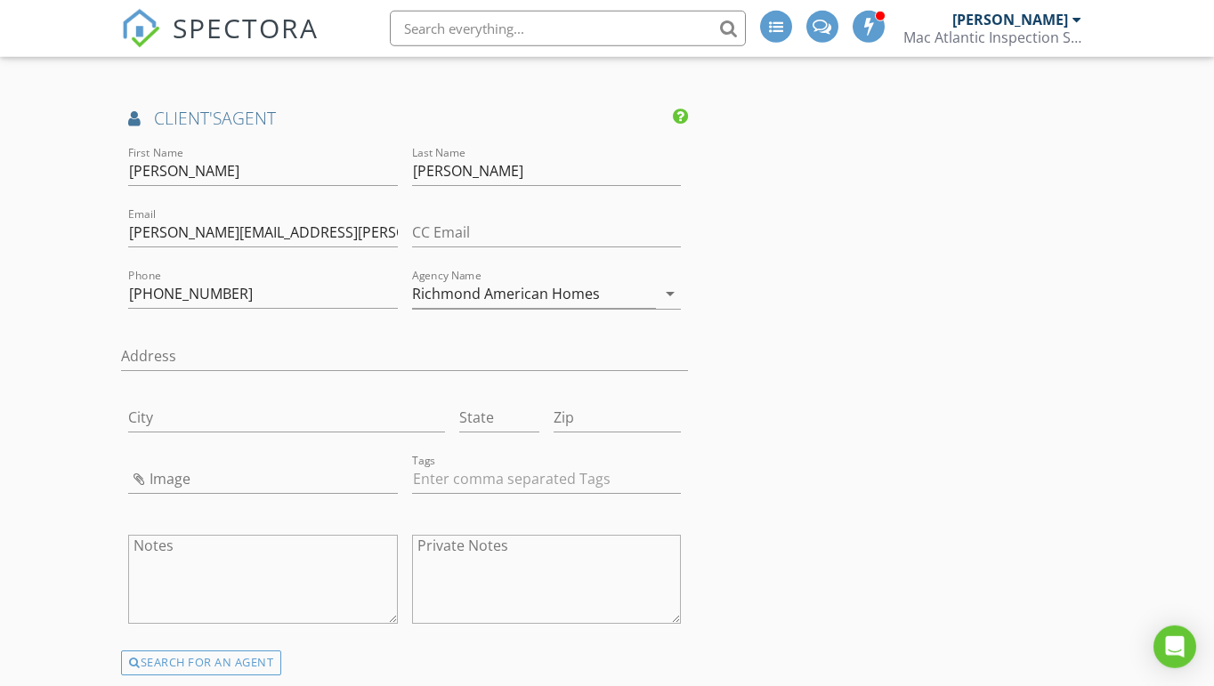
scroll to position [3054, 0]
click at [272, 221] on input "Santiago.Tarazona@RichmondAmericanHomes.com" at bounding box center [262, 230] width 269 height 29
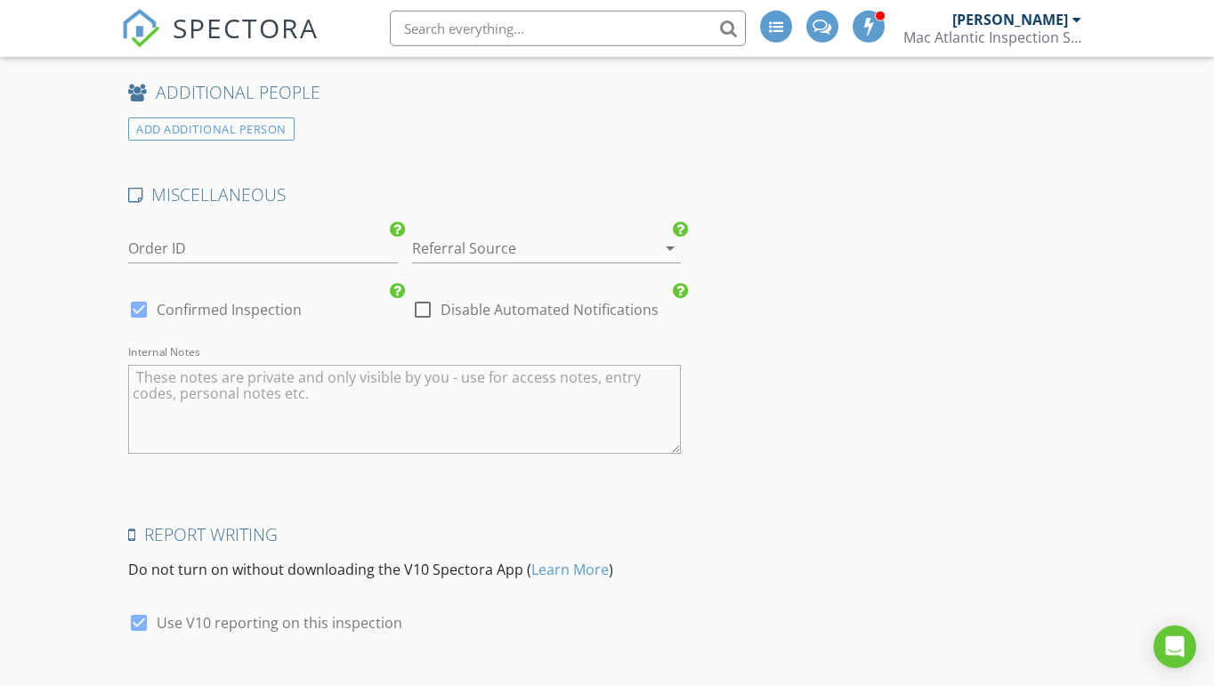
scroll to position [3925, 0]
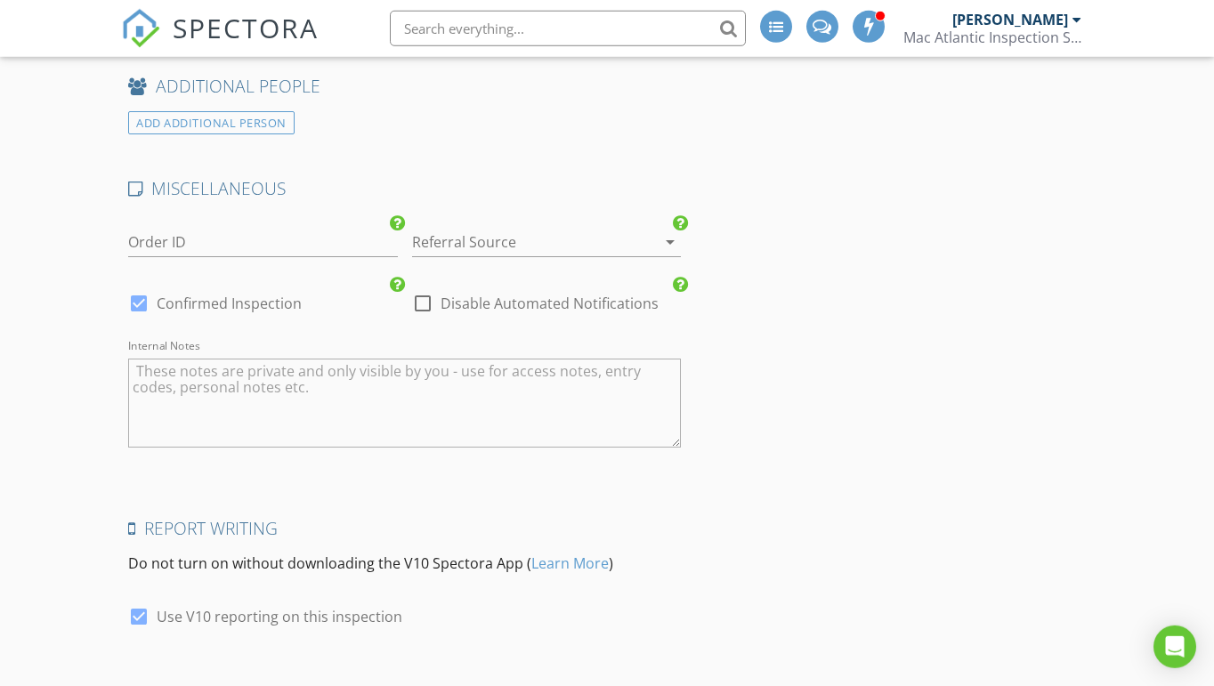
click at [583, 228] on div at bounding box center [521, 242] width 219 height 28
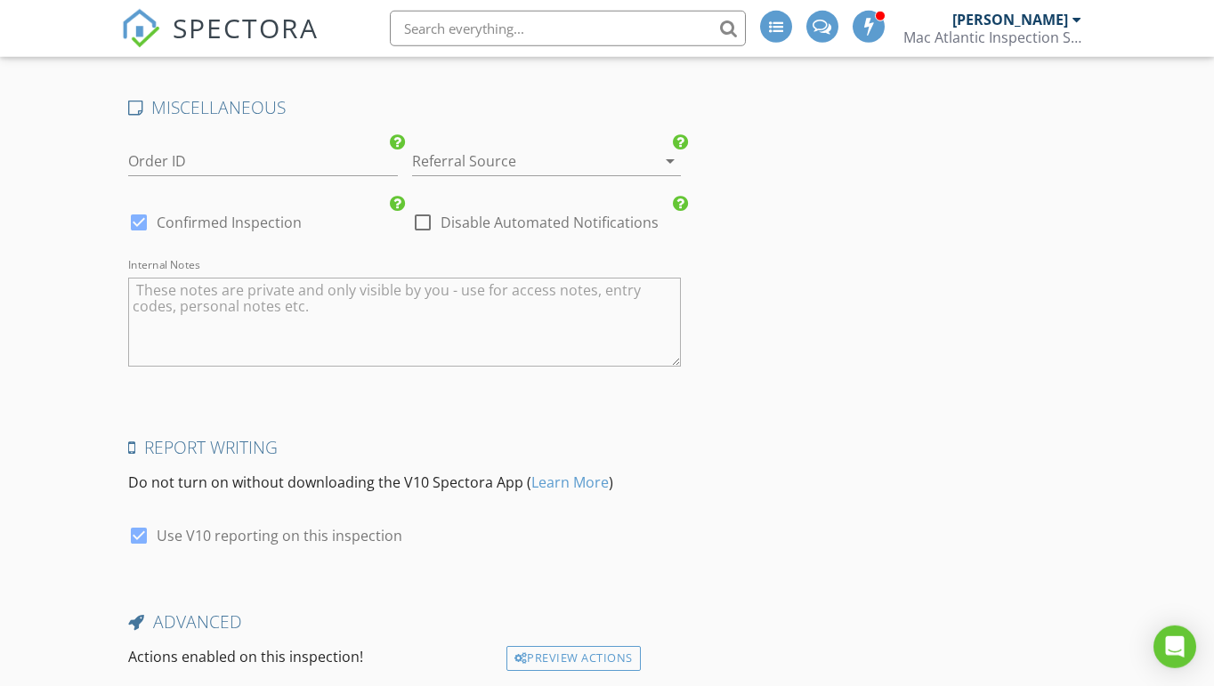
click at [252, 291] on textarea "Internal Notes" at bounding box center [404, 322] width 553 height 89
type textarea "S"
type textarea "Sales agent (Santiago) will arrive at 9:30am to unlock the home."
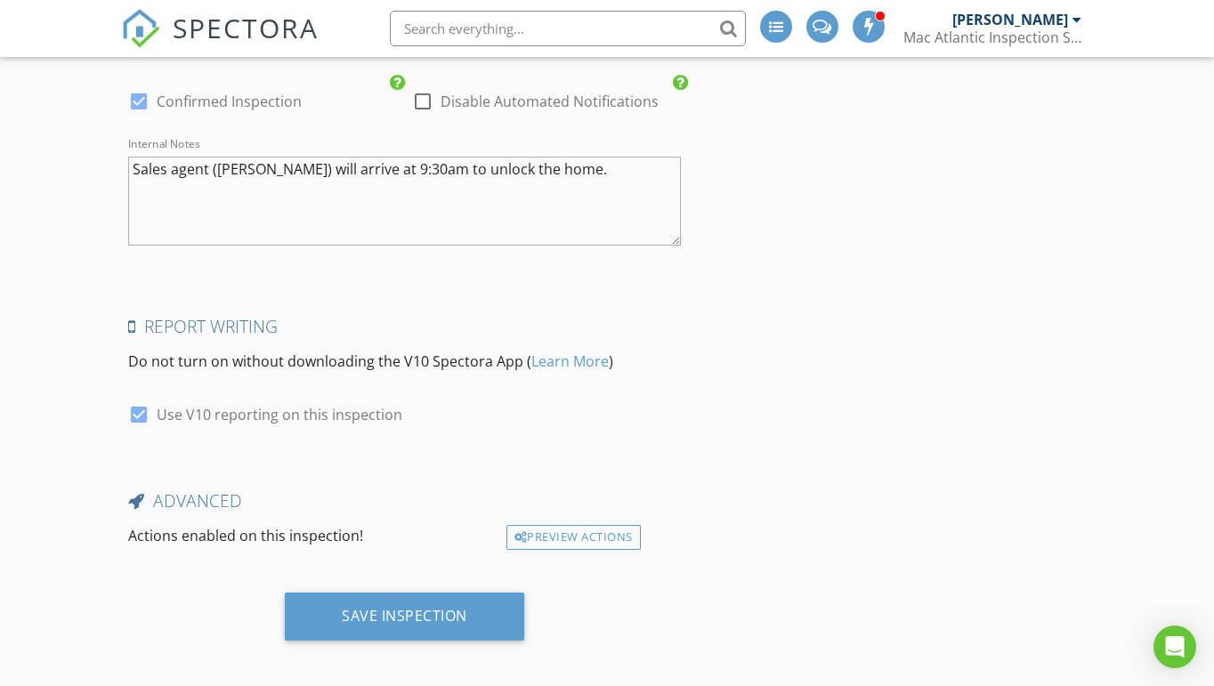
scroll to position [4127, 0]
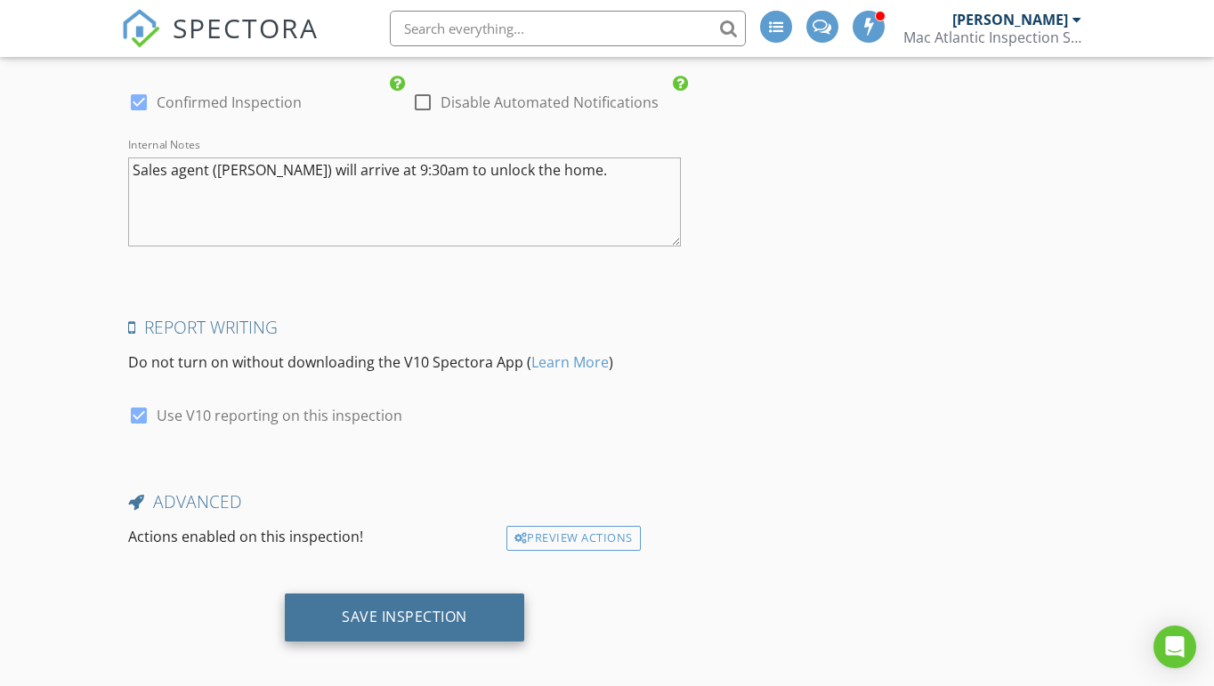
click at [413, 608] on div "Save Inspection" at bounding box center [404, 617] width 125 height 18
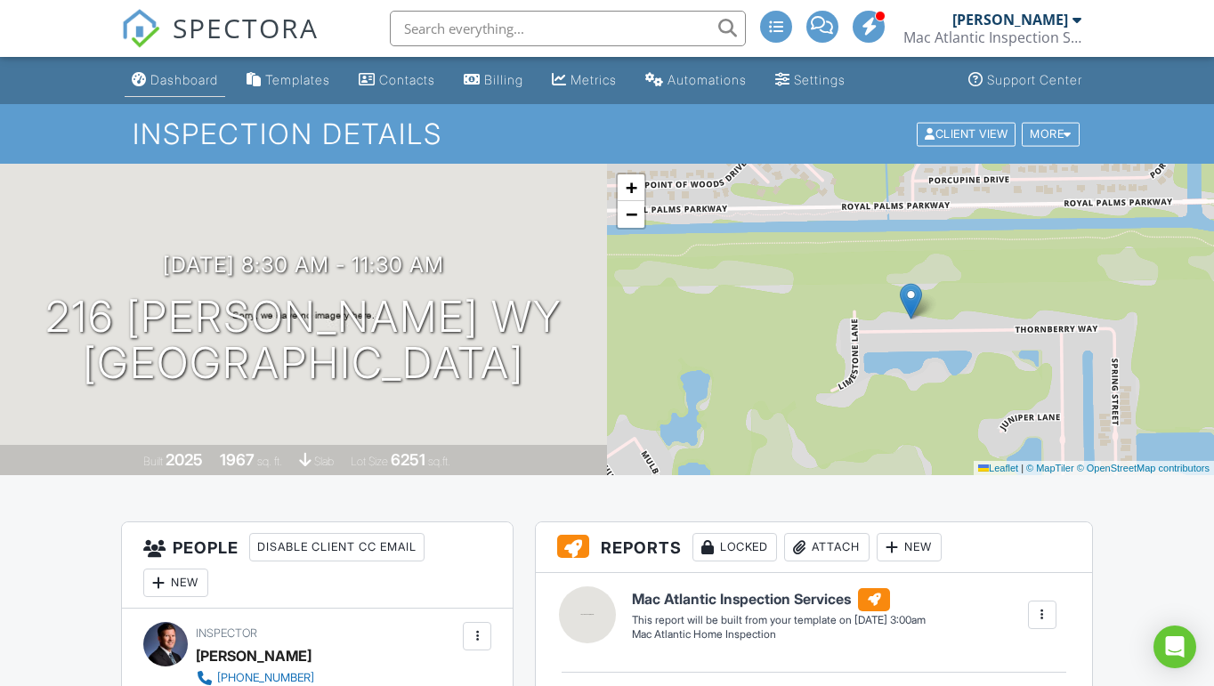
click at [196, 86] on div "Dashboard" at bounding box center [184, 79] width 68 height 15
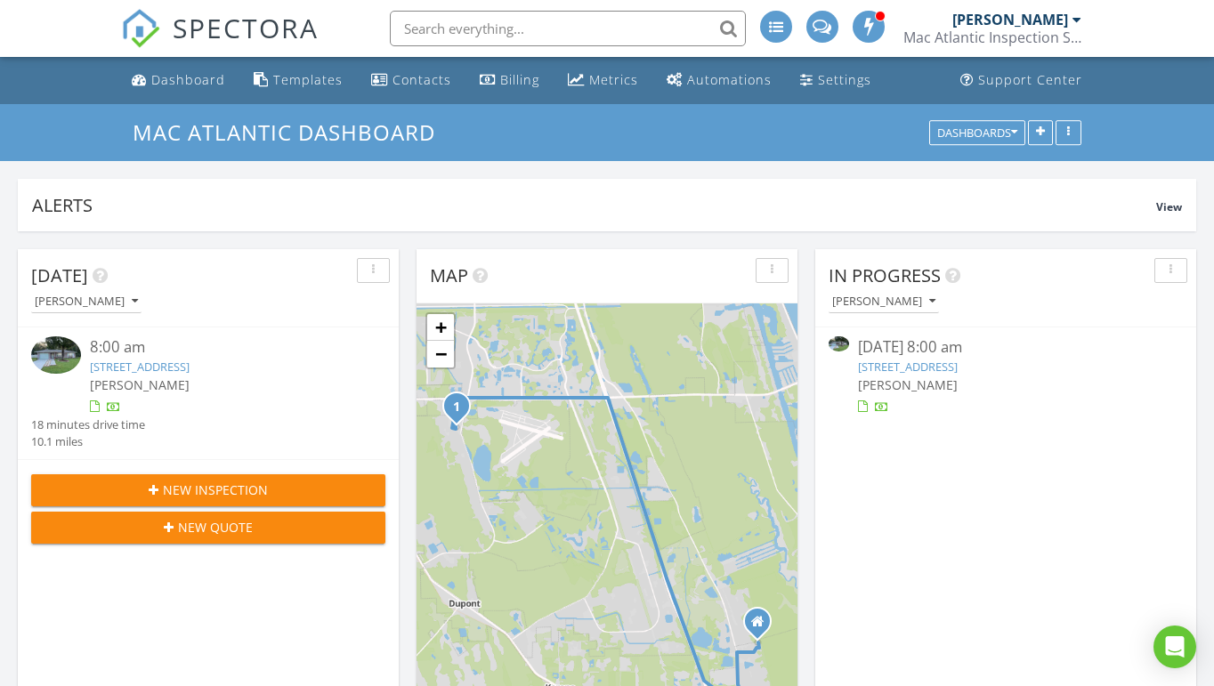
scroll to position [0, 2]
click at [901, 359] on link "4 Zebrawood Ct, Palm Coast, FL 32164" at bounding box center [908, 367] width 100 height 16
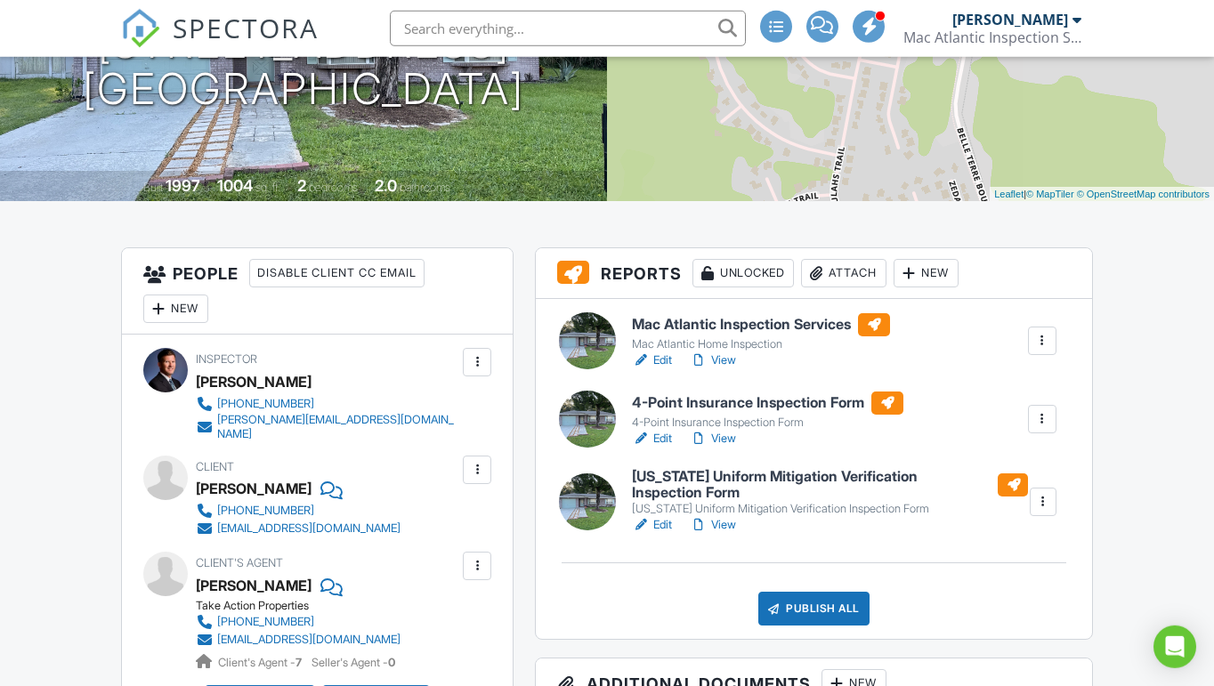
scroll to position [282, 0]
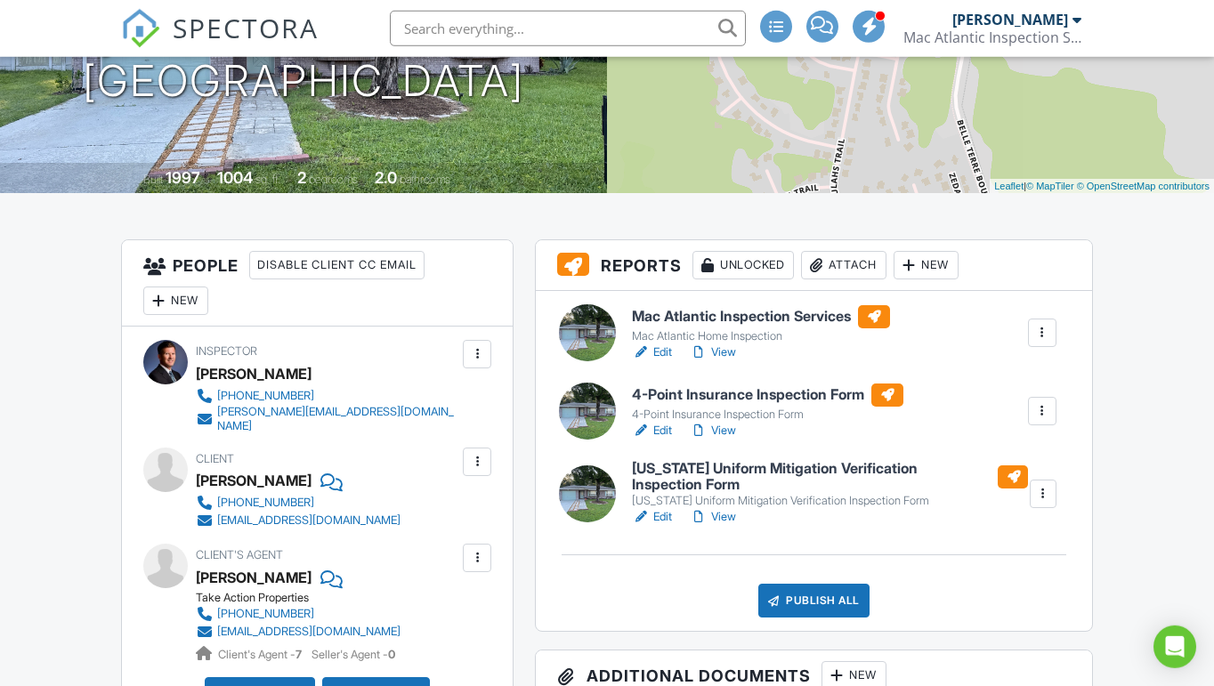
click at [728, 398] on h6 "4-Point Insurance Inspection Form" at bounding box center [767, 394] width 271 height 23
